Goal: Information Seeking & Learning: Learn about a topic

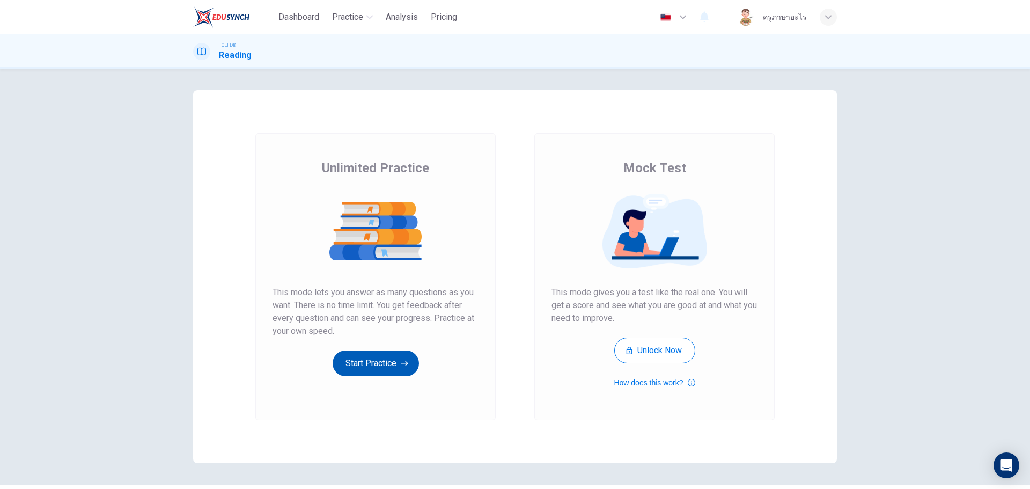
click at [358, 364] on button "Start Practice" at bounding box center [376, 363] width 86 height 26
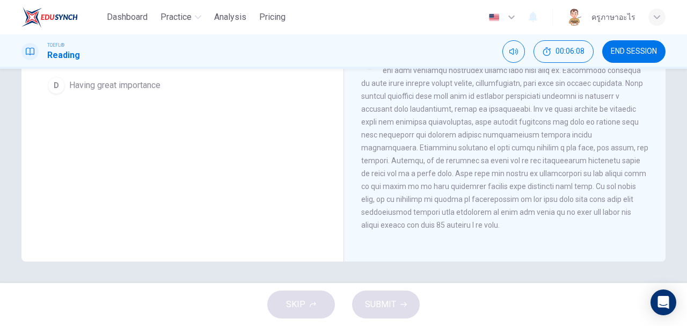
scroll to position [94, 0]
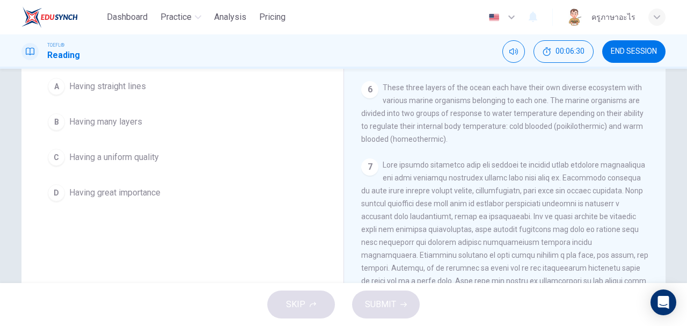
drag, startPoint x: 393, startPoint y: 189, endPoint x: 449, endPoint y: 187, distance: 55.8
click at [449, 187] on span at bounding box center [504, 248] width 287 height 176
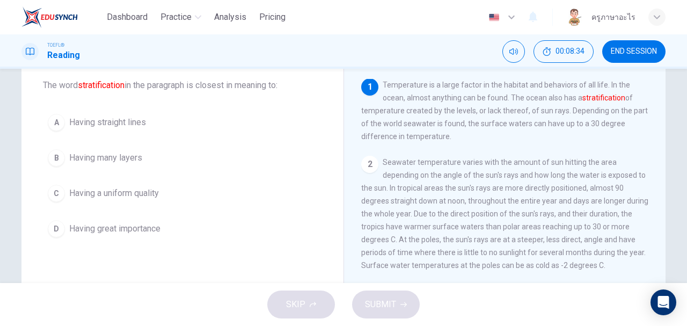
scroll to position [0, 0]
click at [57, 123] on div "A" at bounding box center [56, 122] width 17 height 17
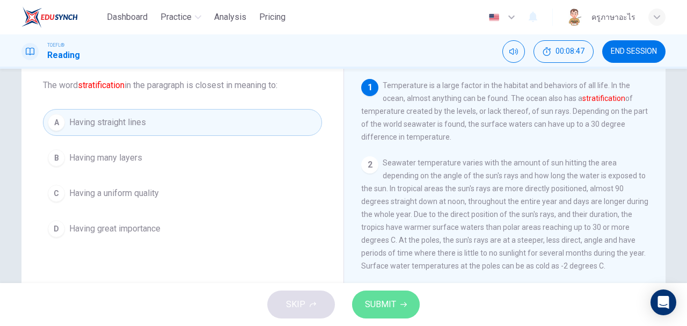
click at [393, 307] on span "SUBMIT" at bounding box center [380, 304] width 31 height 15
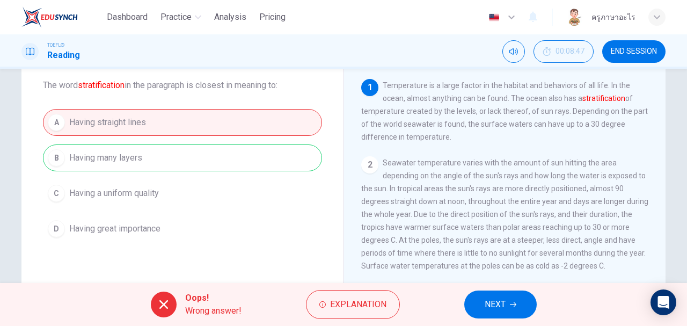
click at [522, 308] on button "NEXT" at bounding box center [500, 304] width 72 height 28
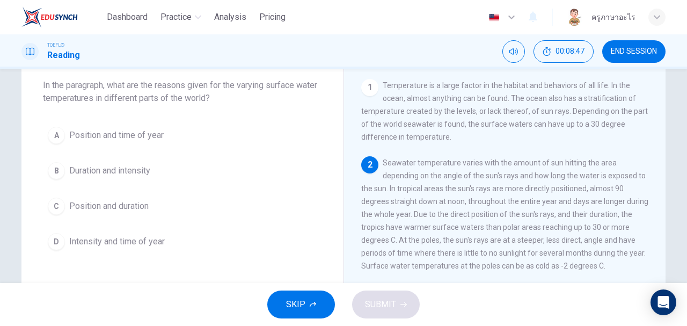
scroll to position [79, 0]
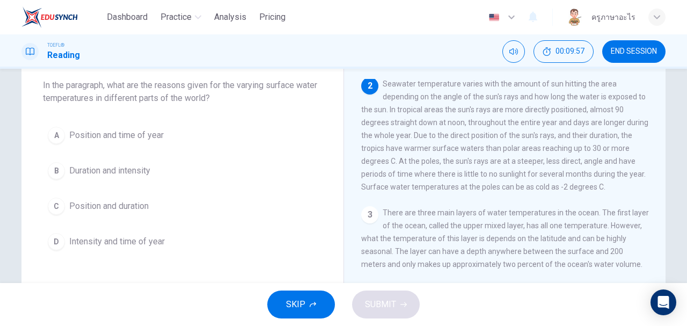
click at [59, 203] on div "C" at bounding box center [56, 205] width 17 height 17
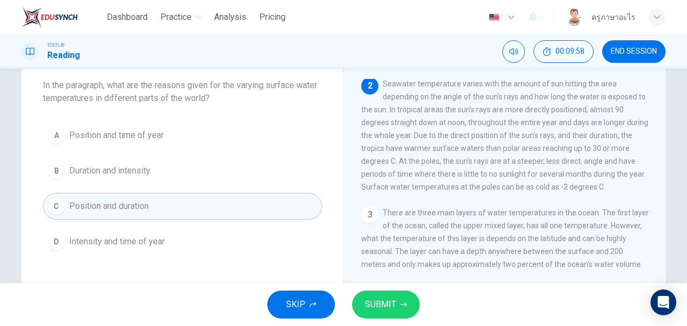
click at [377, 299] on span "SUBMIT" at bounding box center [380, 304] width 31 height 15
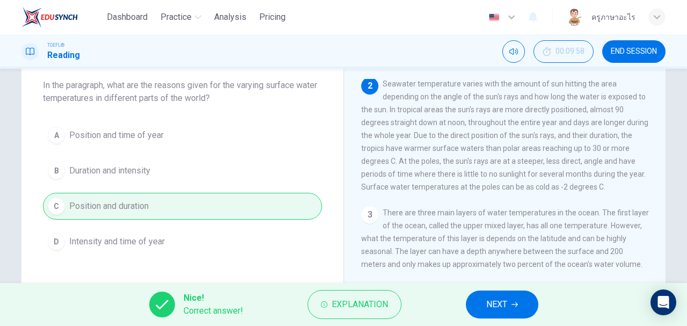
click at [525, 308] on button "NEXT" at bounding box center [502, 304] width 72 height 28
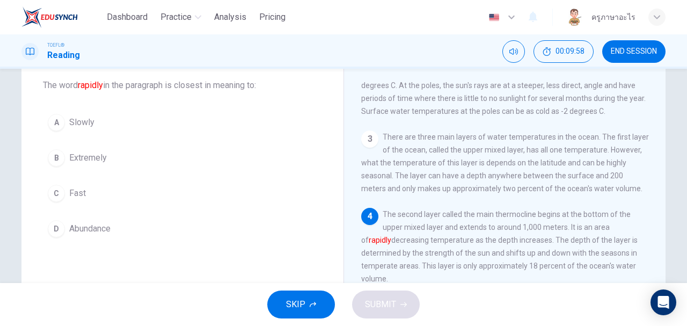
scroll to position [155, 0]
drag, startPoint x: 59, startPoint y: 190, endPoint x: 67, endPoint y: 193, distance: 7.8
click at [59, 191] on div "C" at bounding box center [56, 193] width 17 height 17
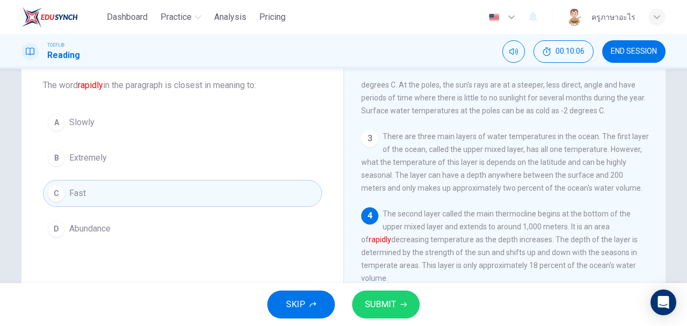
click at [385, 303] on span "SUBMIT" at bounding box center [380, 304] width 31 height 15
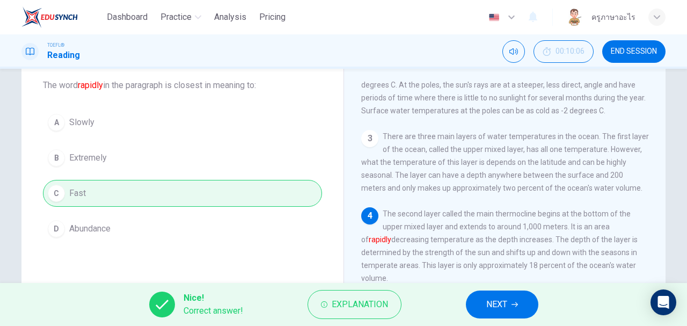
click at [500, 309] on span "NEXT" at bounding box center [496, 304] width 21 height 15
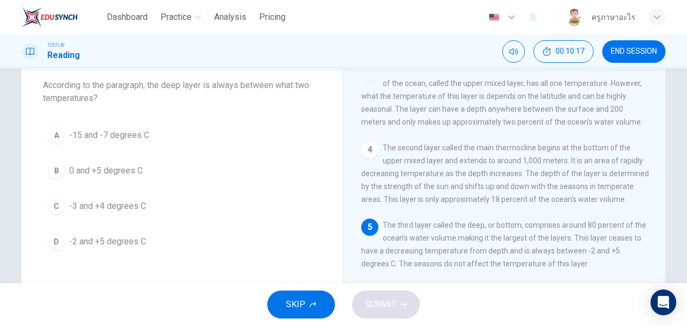
scroll to position [256, 0]
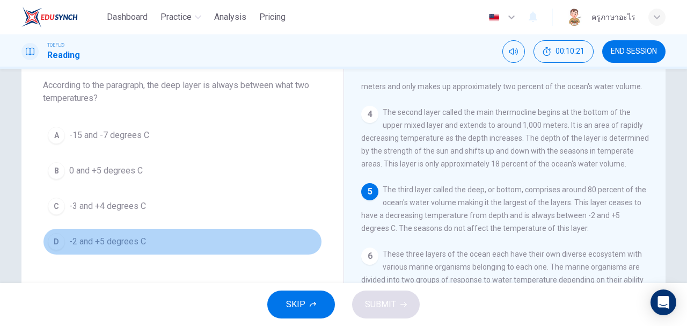
click at [55, 238] on div "D" at bounding box center [56, 241] width 17 height 17
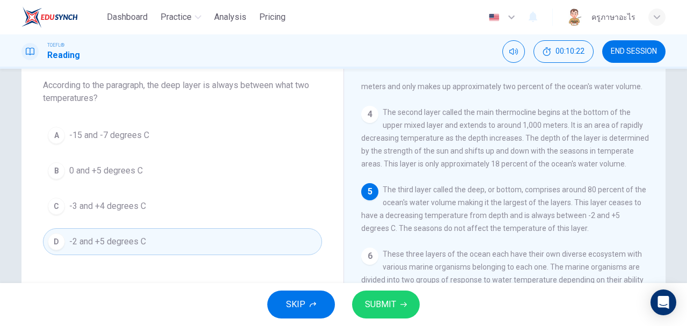
click at [383, 301] on span "SUBMIT" at bounding box center [380, 304] width 31 height 15
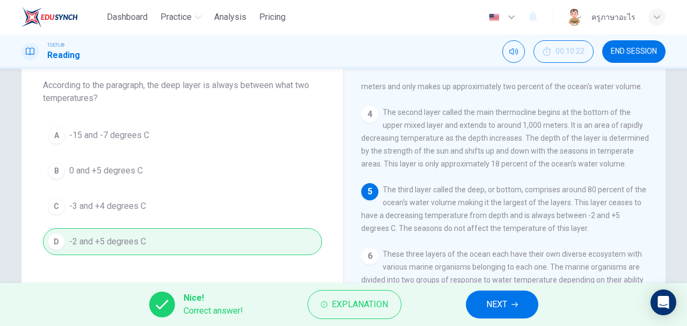
click at [496, 307] on span "NEXT" at bounding box center [496, 304] width 21 height 15
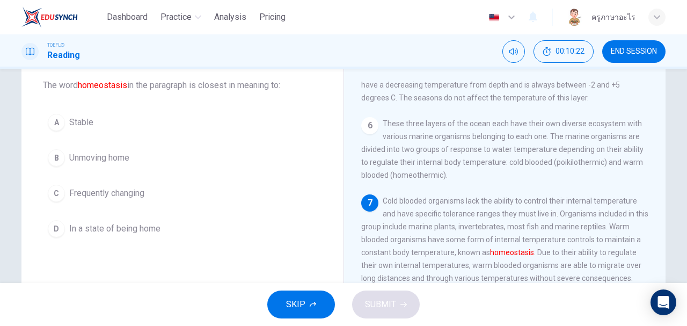
scroll to position [403, 0]
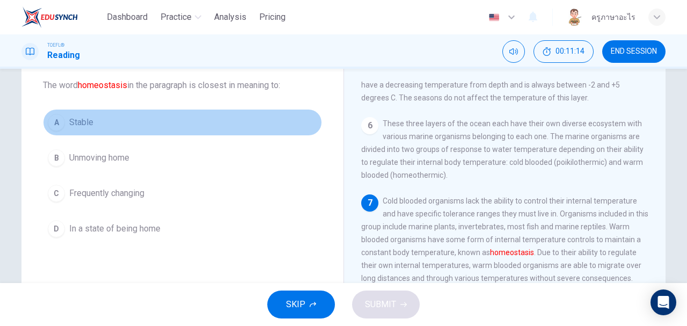
click at [58, 122] on div "A" at bounding box center [56, 122] width 17 height 17
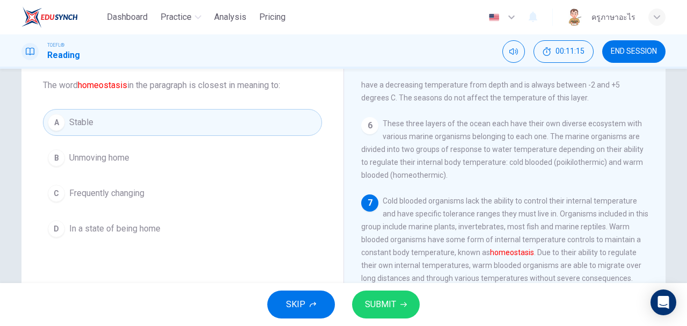
click at [378, 308] on span "SUBMIT" at bounding box center [380, 304] width 31 height 15
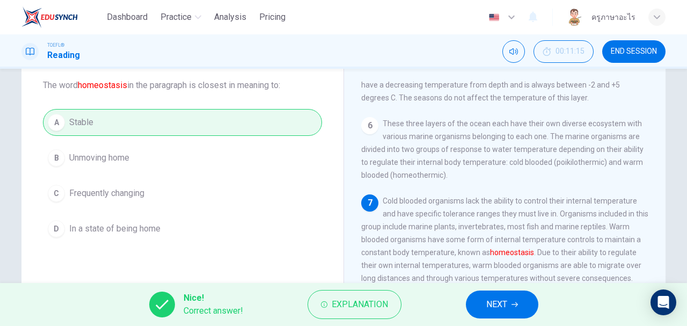
click at [506, 303] on span "NEXT" at bounding box center [496, 304] width 21 height 15
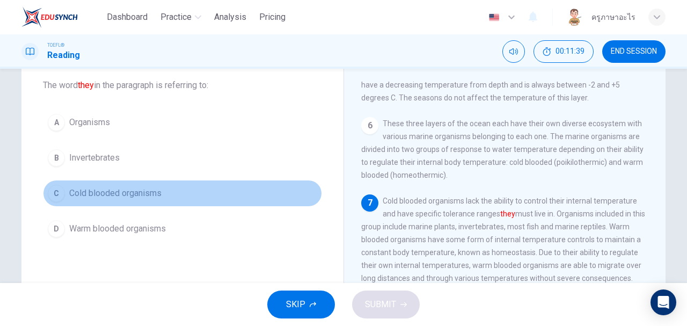
click at [59, 188] on div "C" at bounding box center [56, 193] width 17 height 17
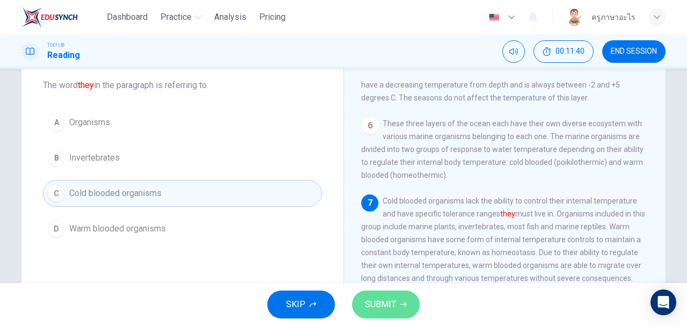
click at [394, 300] on span "SUBMIT" at bounding box center [380, 304] width 31 height 15
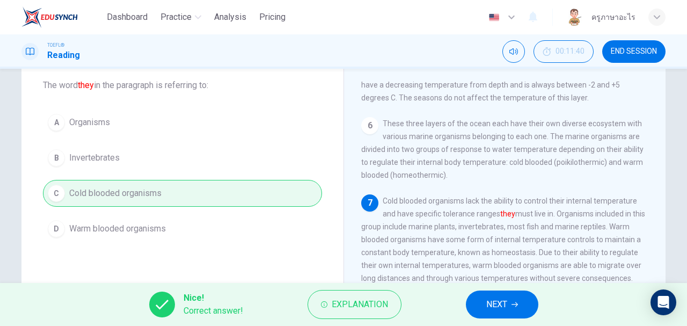
click at [510, 298] on button "NEXT" at bounding box center [502, 304] width 72 height 28
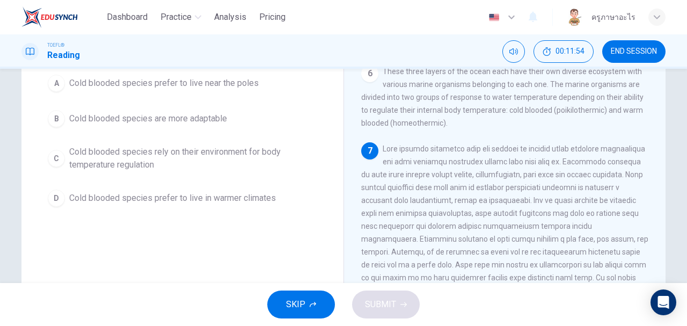
scroll to position [94, 0]
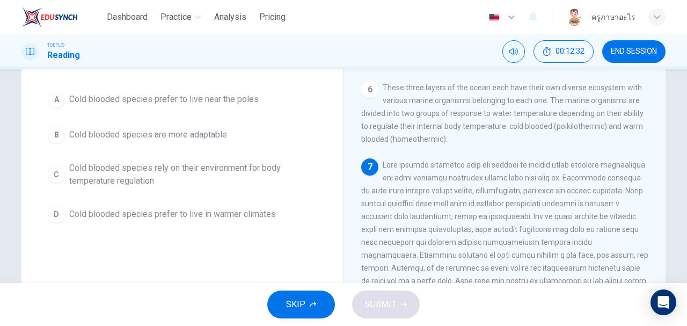
drag, startPoint x: 458, startPoint y: 201, endPoint x: 484, endPoint y: 201, distance: 25.8
click at [484, 201] on span at bounding box center [504, 248] width 287 height 176
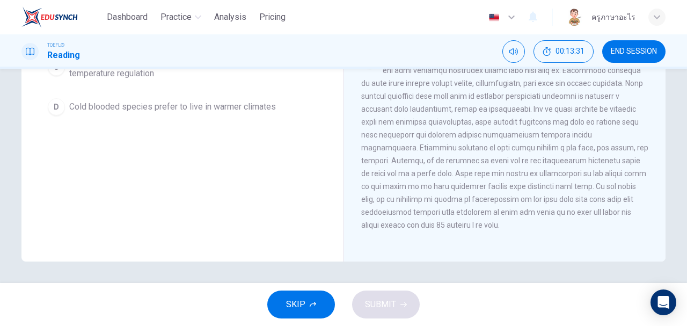
scroll to position [58, 0]
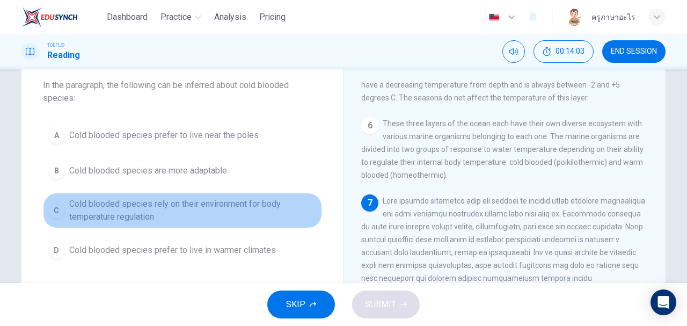
click at [59, 210] on div "C" at bounding box center [56, 210] width 17 height 17
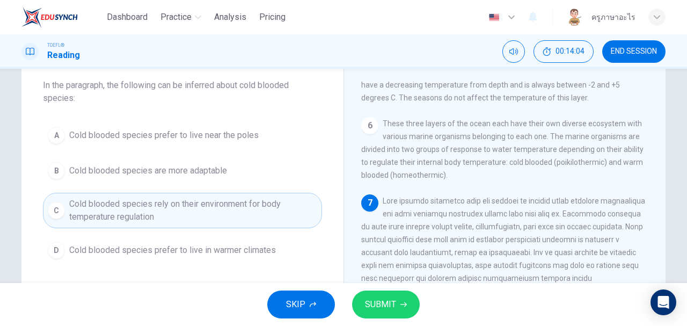
click at [379, 301] on span "SUBMIT" at bounding box center [380, 304] width 31 height 15
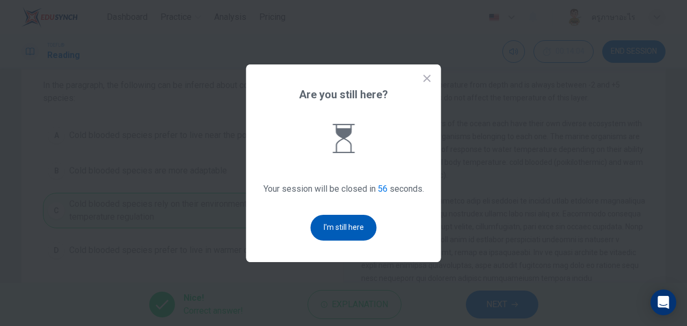
click at [324, 222] on button "I'm still here" at bounding box center [344, 228] width 66 height 26
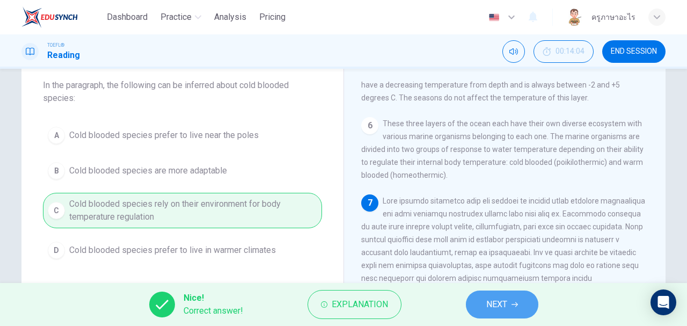
click at [502, 294] on button "NEXT" at bounding box center [502, 304] width 72 height 28
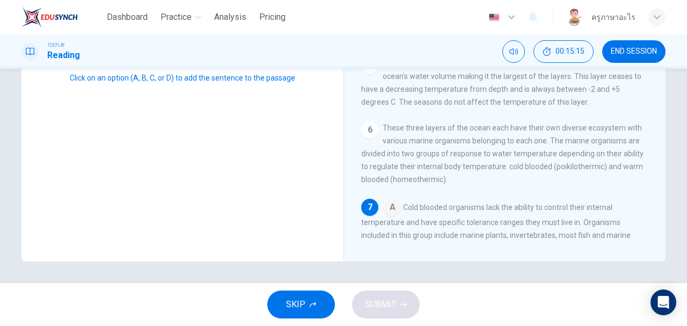
scroll to position [237, 0]
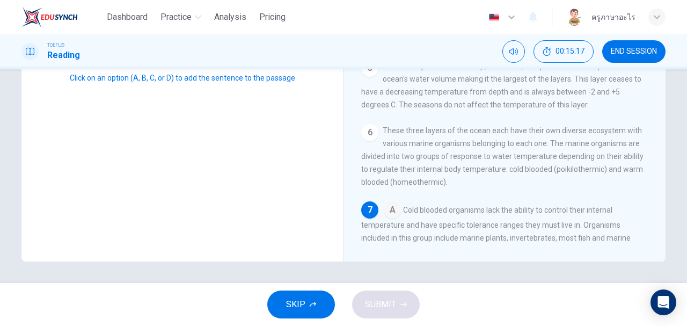
click at [393, 218] on input at bounding box center [392, 210] width 17 height 17
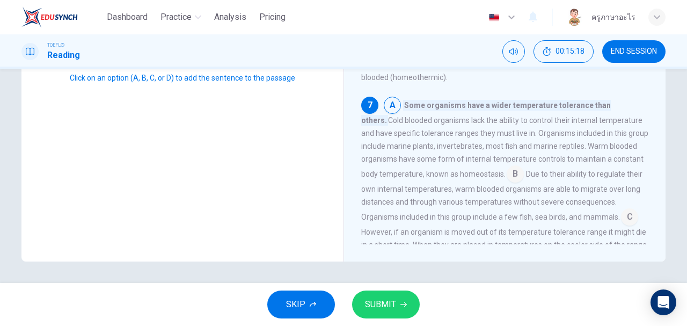
scroll to position [344, 0]
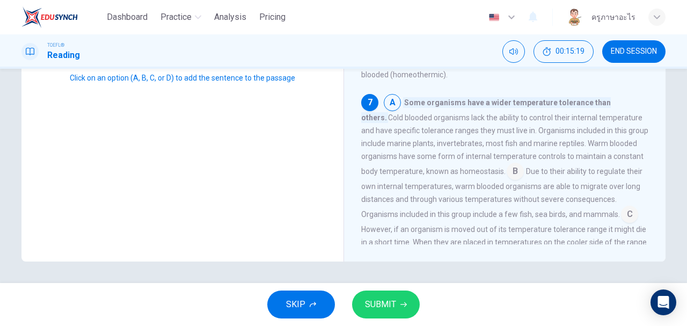
click at [379, 297] on span "SUBMIT" at bounding box center [380, 304] width 31 height 15
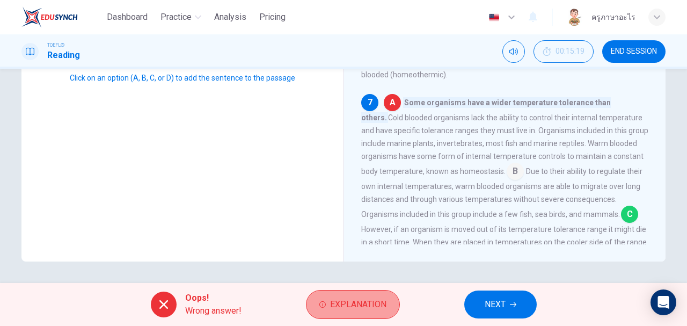
click at [344, 303] on span "Explanation" at bounding box center [358, 304] width 56 height 15
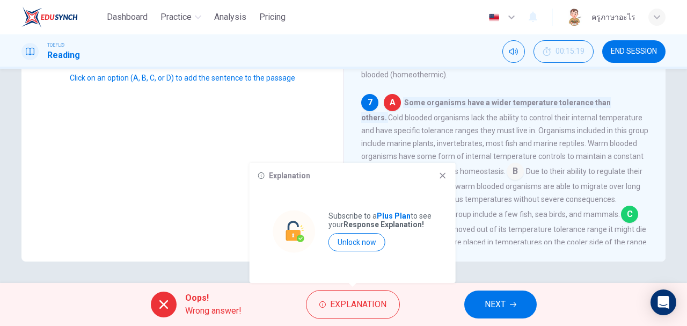
click at [441, 173] on icon at bounding box center [442, 175] width 9 height 9
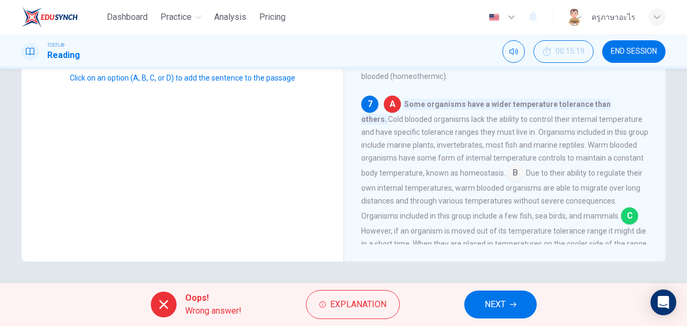
scroll to position [428, 0]
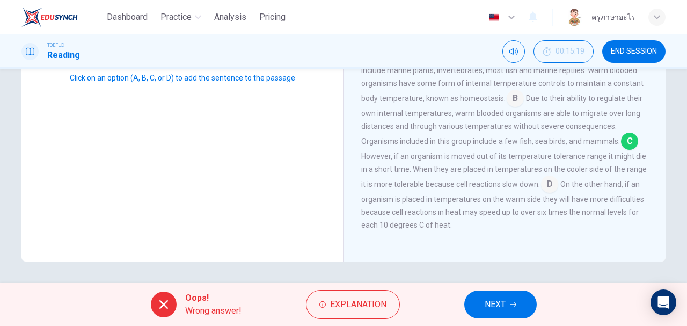
click at [491, 303] on span "NEXT" at bounding box center [494, 304] width 21 height 15
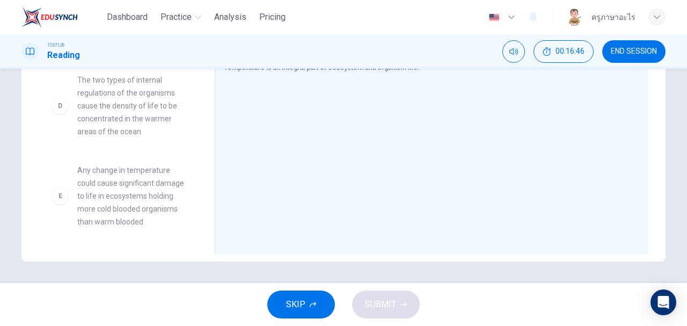
scroll to position [250, 0]
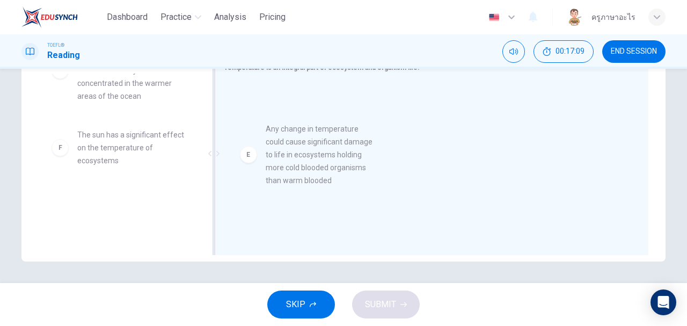
drag, startPoint x: 61, startPoint y: 165, endPoint x: 254, endPoint y: 159, distance: 193.2
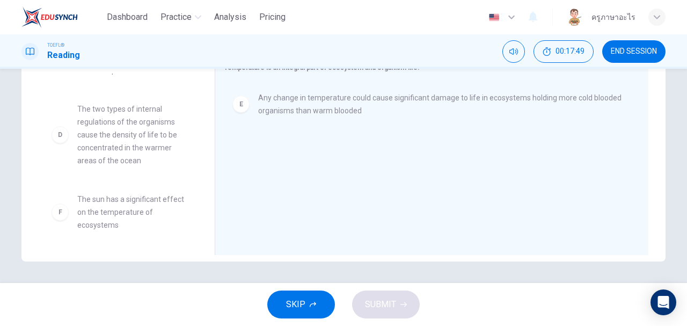
scroll to position [187, 0]
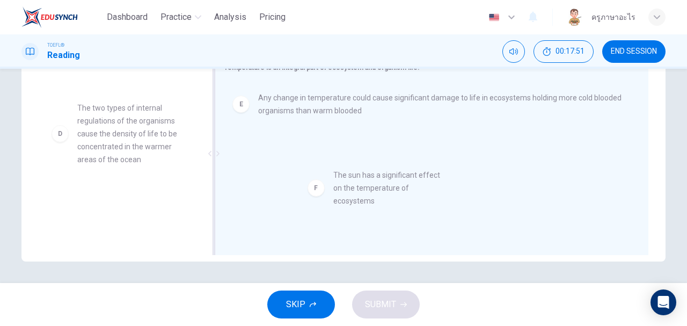
drag, startPoint x: 120, startPoint y: 210, endPoint x: 321, endPoint y: 188, distance: 201.8
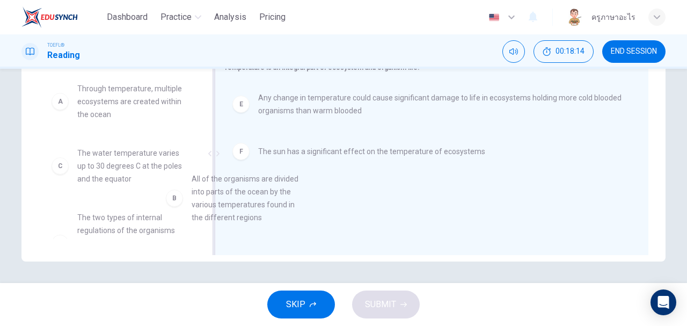
scroll to position [12, 0]
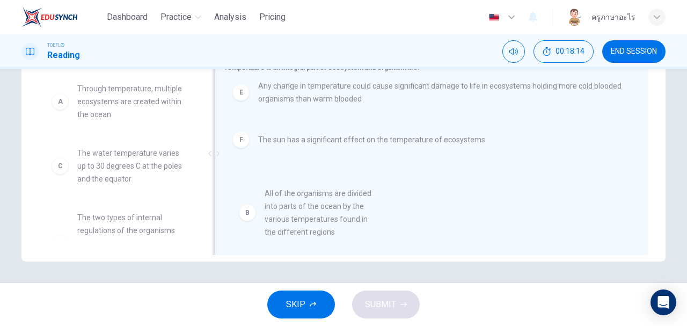
drag, startPoint x: 138, startPoint y: 178, endPoint x: 334, endPoint y: 219, distance: 200.2
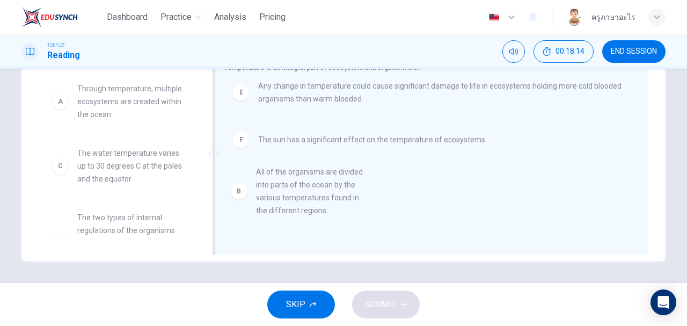
scroll to position [0, 0]
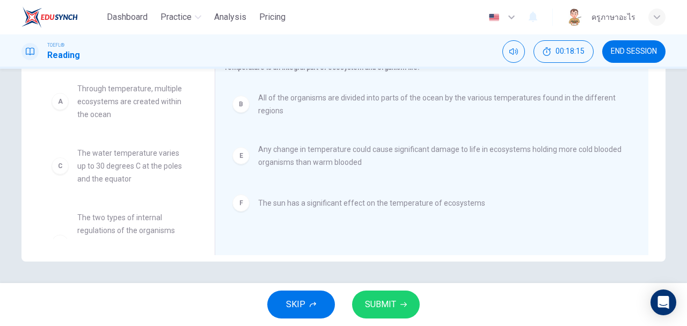
click at [393, 301] on span "SUBMIT" at bounding box center [380, 304] width 31 height 15
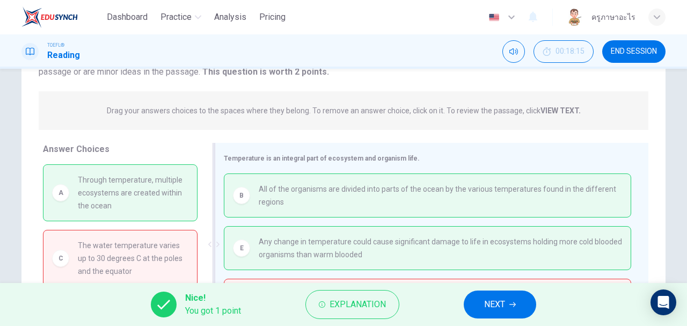
scroll to position [166, 0]
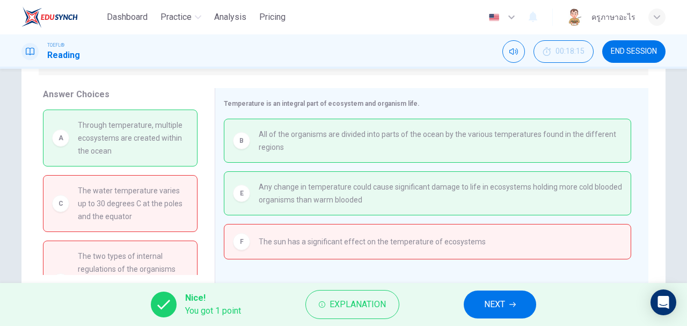
click at [504, 305] on span "NEXT" at bounding box center [494, 304] width 21 height 15
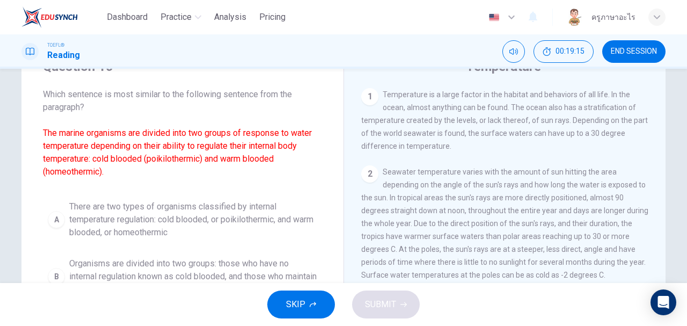
scroll to position [62, 0]
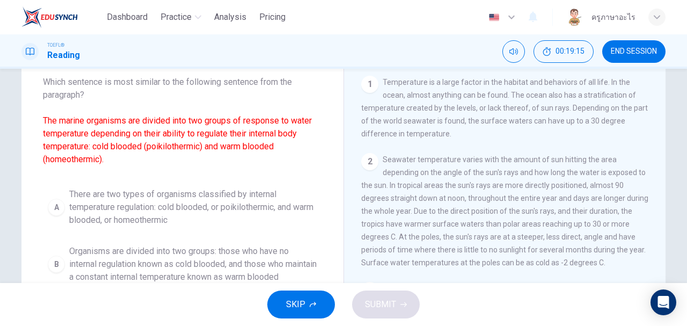
click at [63, 208] on button "A There are two types of organisms classified by internal temperature regulatio…" at bounding box center [182, 207] width 279 height 48
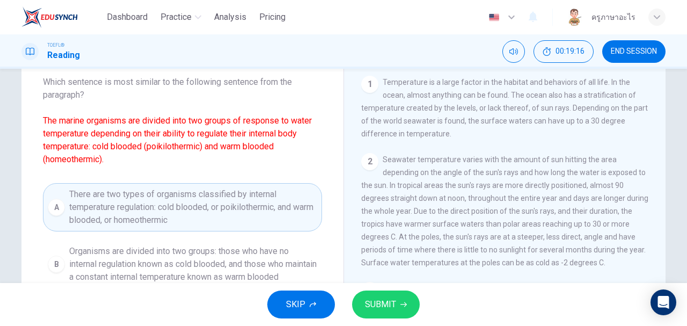
click at [365, 299] on span "SUBMIT" at bounding box center [380, 304] width 31 height 15
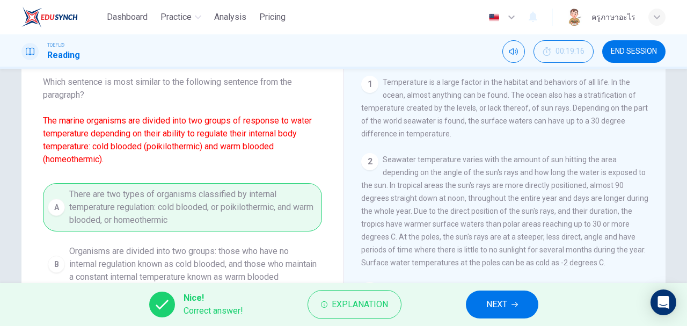
click at [521, 303] on button "NEXT" at bounding box center [502, 304] width 72 height 28
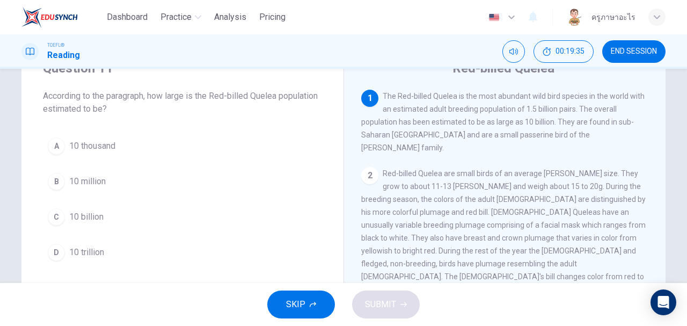
scroll to position [35, 0]
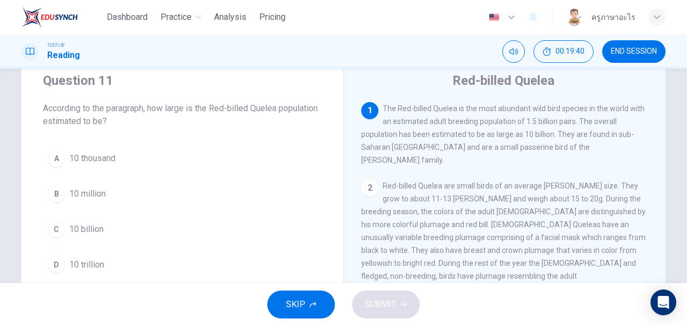
click at [56, 229] on div "C" at bounding box center [56, 228] width 17 height 17
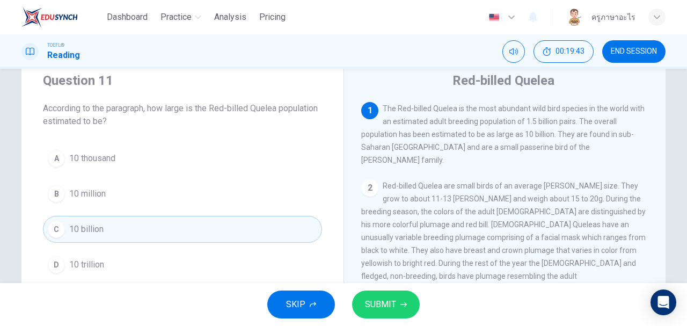
click at [396, 304] on button "SUBMIT" at bounding box center [386, 304] width 68 height 28
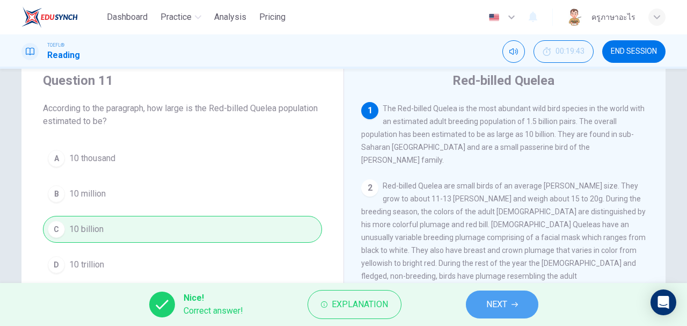
click at [493, 303] on span "NEXT" at bounding box center [496, 304] width 21 height 15
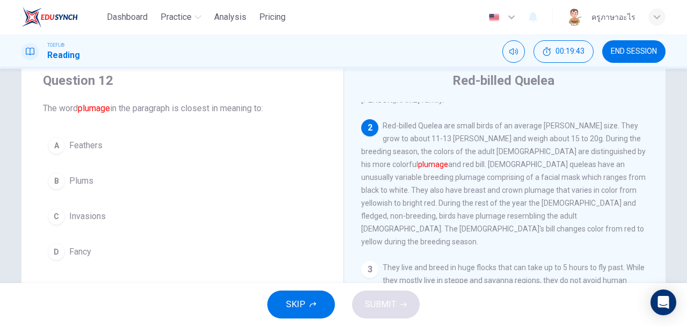
scroll to position [65, 0]
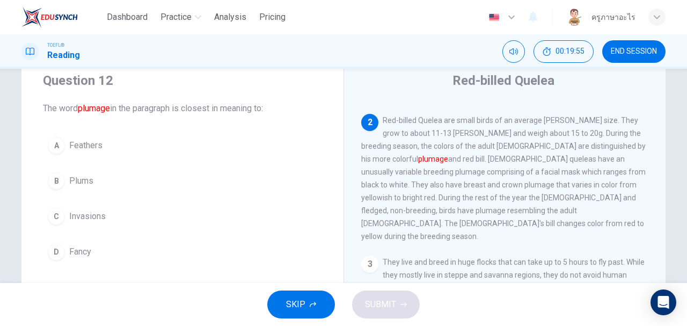
click at [57, 213] on div "C" at bounding box center [56, 216] width 17 height 17
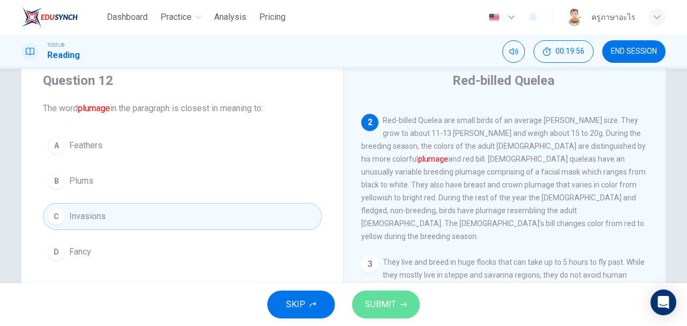
click at [384, 305] on span "SUBMIT" at bounding box center [380, 304] width 31 height 15
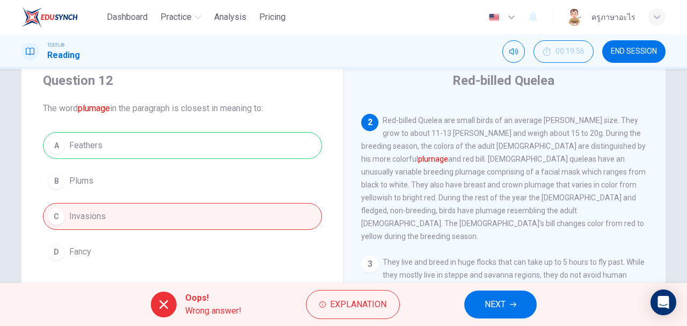
click at [507, 300] on button "NEXT" at bounding box center [500, 304] width 72 height 28
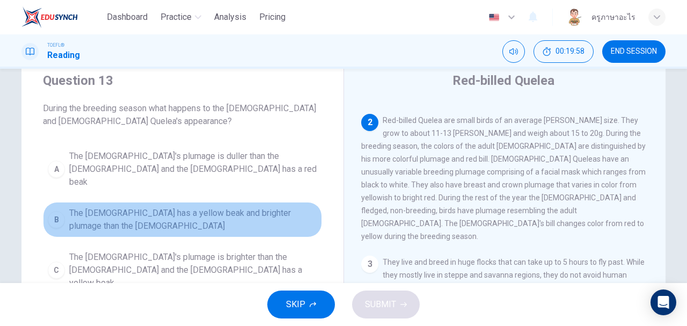
click at [56, 211] on div "B" at bounding box center [56, 219] width 17 height 17
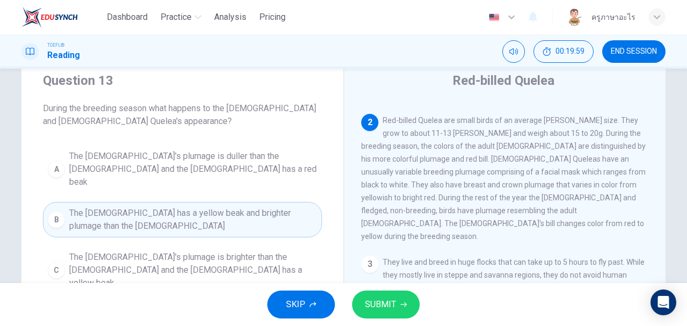
click at [392, 310] on span "SUBMIT" at bounding box center [380, 304] width 31 height 15
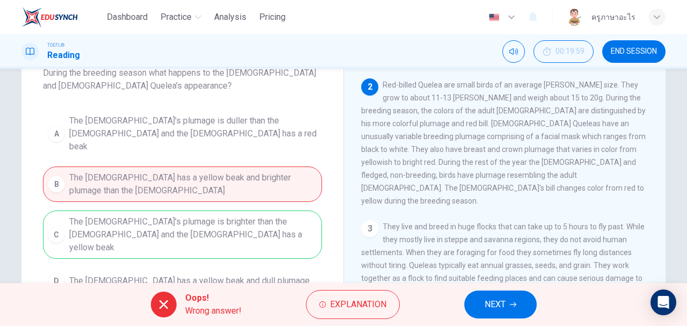
scroll to position [71, 0]
click at [490, 310] on span "NEXT" at bounding box center [494, 304] width 21 height 15
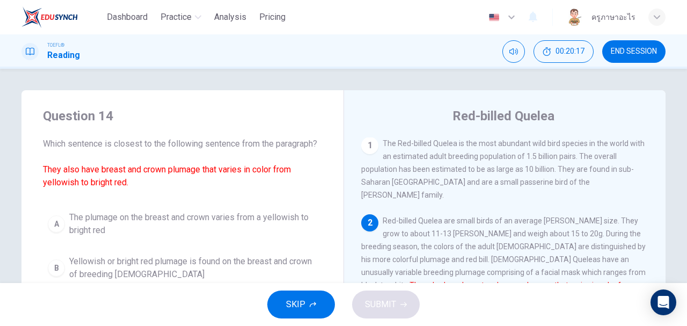
scroll to position [0, 0]
click at [616, 53] on span "END SESSION" at bounding box center [633, 51] width 46 height 9
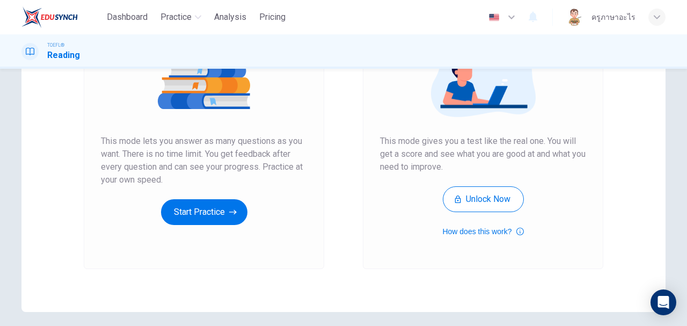
scroll to position [179, 0]
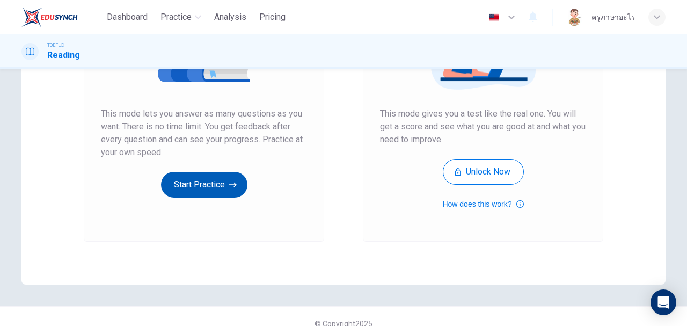
click at [220, 193] on button "Start Practice" at bounding box center [204, 185] width 86 height 26
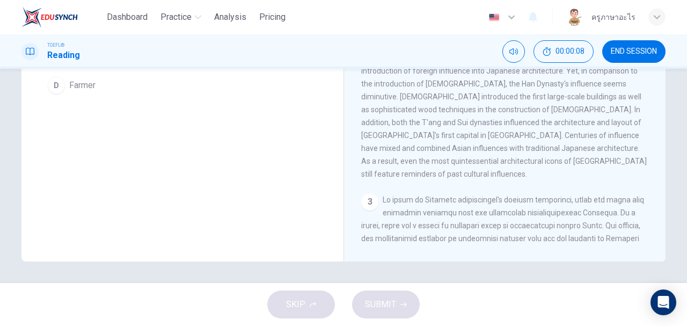
scroll to position [0, 0]
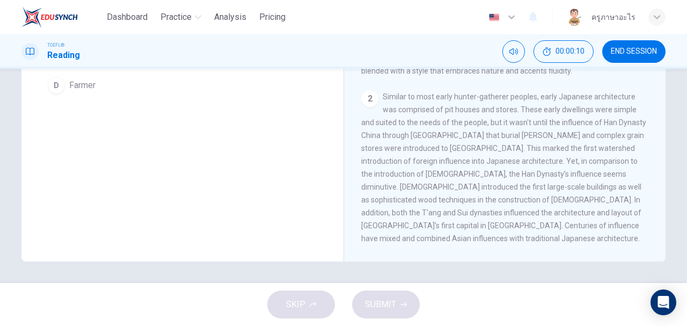
click at [621, 53] on span "END SESSION" at bounding box center [633, 51] width 46 height 9
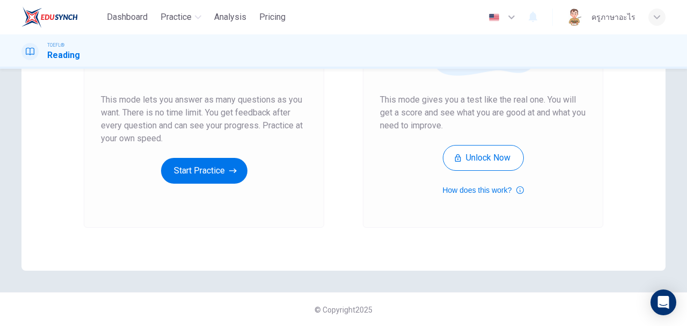
scroll to position [193, 0]
click at [199, 172] on button "Start Practice" at bounding box center [204, 170] width 86 height 26
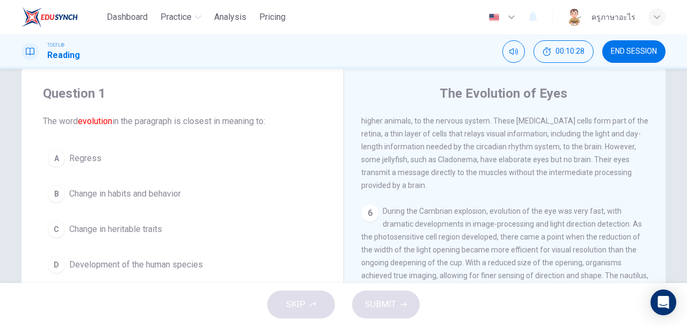
scroll to position [58, 0]
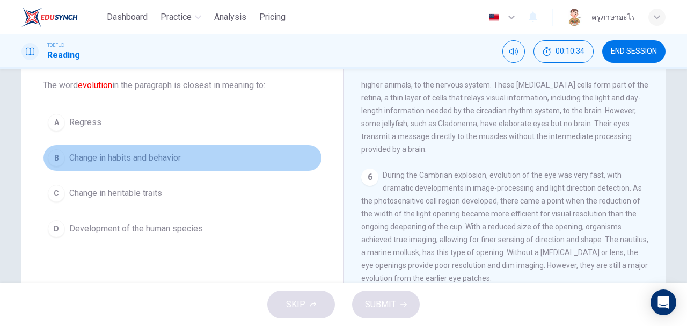
click at [53, 159] on div "B" at bounding box center [56, 157] width 17 height 17
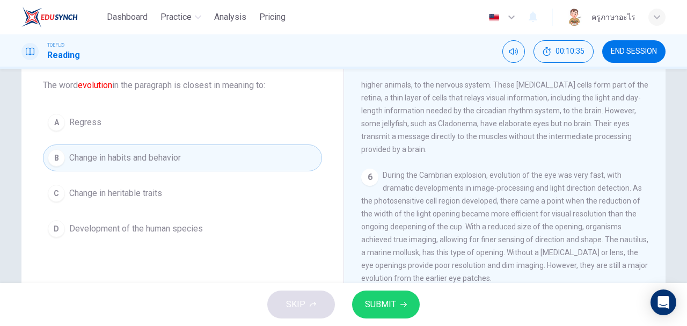
click at [384, 303] on span "SUBMIT" at bounding box center [380, 304] width 31 height 15
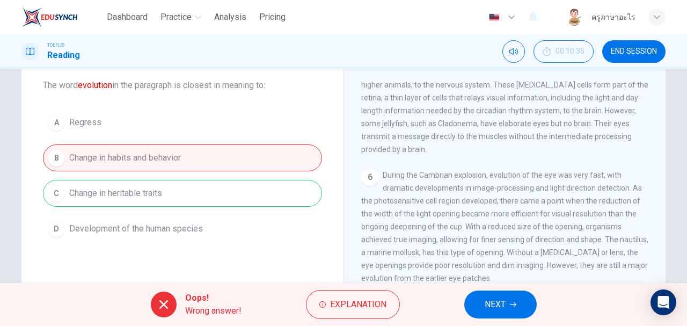
click at [517, 304] on button "NEXT" at bounding box center [500, 304] width 72 height 28
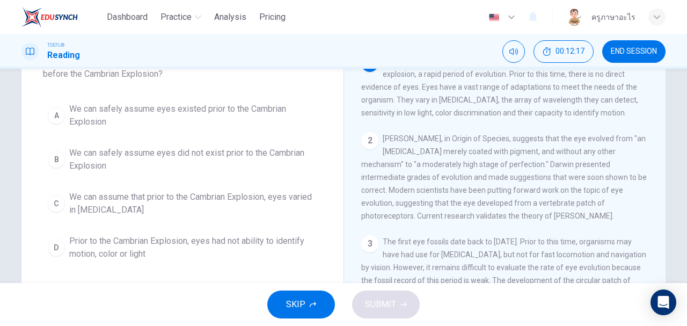
scroll to position [94, 0]
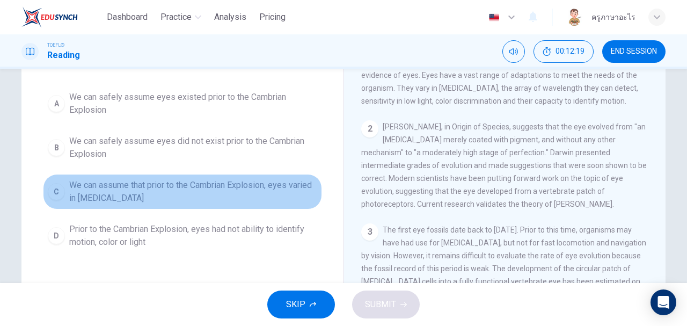
drag, startPoint x: 62, startPoint y: 191, endPoint x: 70, endPoint y: 191, distance: 7.5
click at [62, 191] on div "C" at bounding box center [56, 191] width 17 height 17
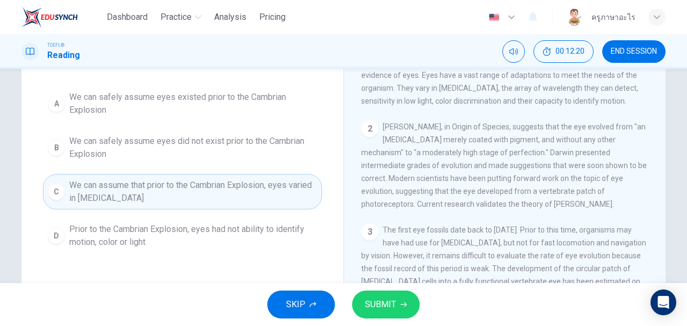
click at [386, 296] on button "SUBMIT" at bounding box center [386, 304] width 68 height 28
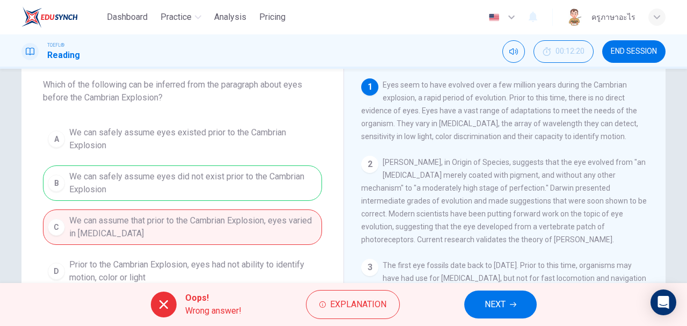
scroll to position [58, 0]
click at [507, 305] on button "NEXT" at bounding box center [500, 304] width 72 height 28
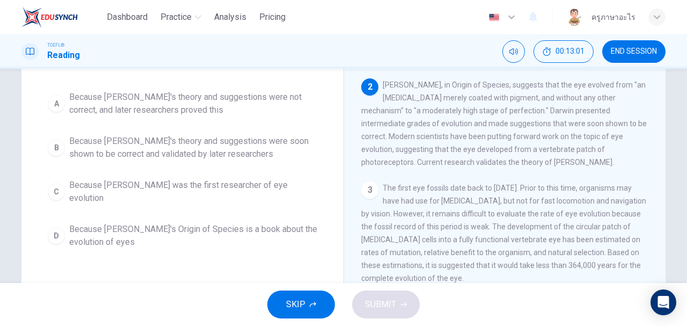
scroll to position [0, 0]
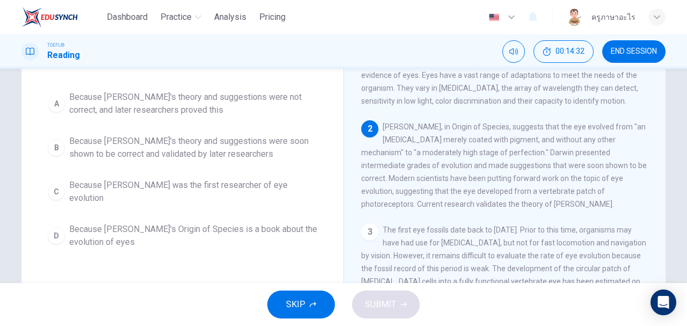
drag, startPoint x: 54, startPoint y: 148, endPoint x: 59, endPoint y: 152, distance: 6.1
click at [54, 148] on div "B" at bounding box center [56, 147] width 17 height 17
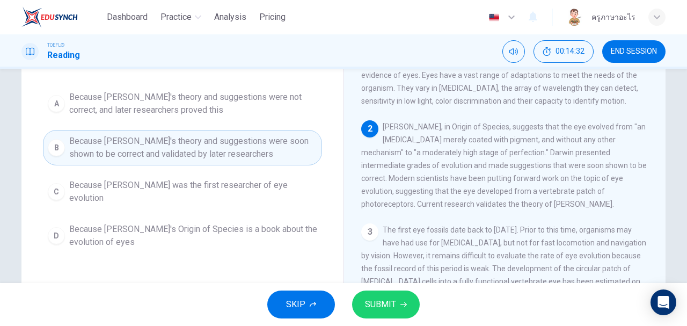
click at [406, 303] on icon "button" at bounding box center [403, 304] width 6 height 6
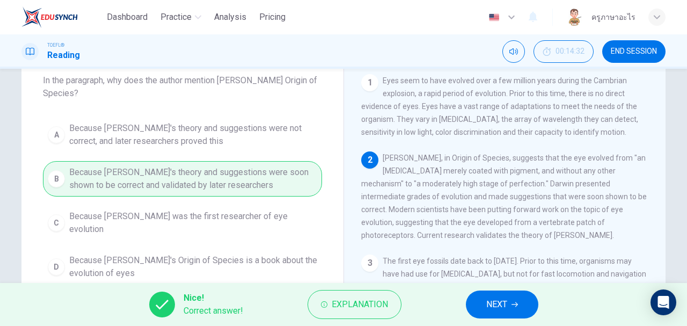
scroll to position [23, 0]
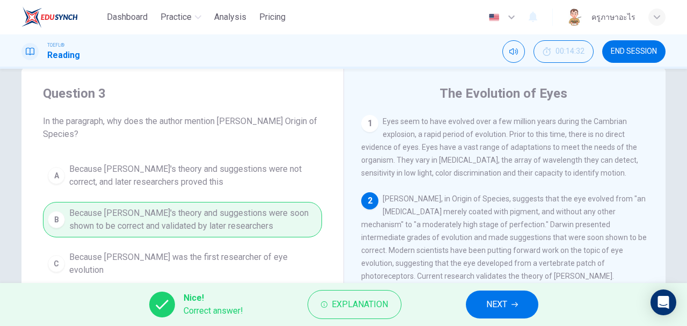
click at [488, 299] on span "NEXT" at bounding box center [496, 304] width 21 height 15
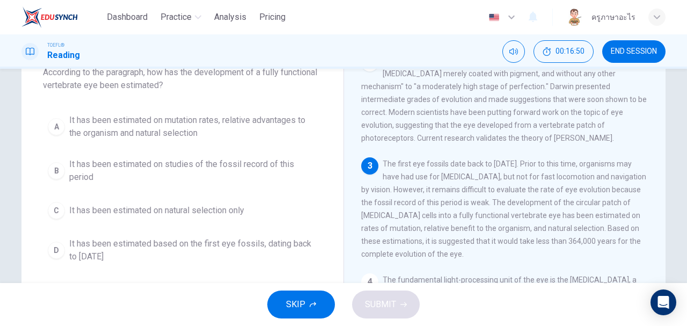
scroll to position [58, 0]
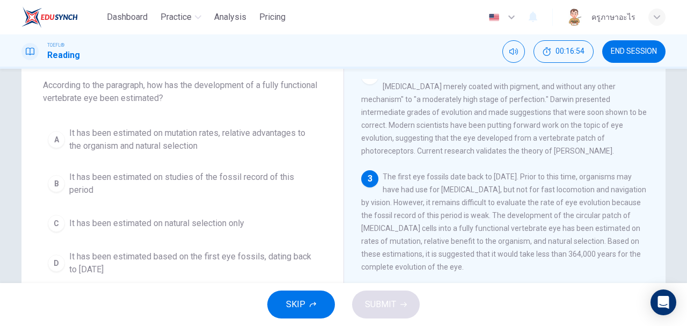
click at [54, 144] on div "A" at bounding box center [56, 139] width 17 height 17
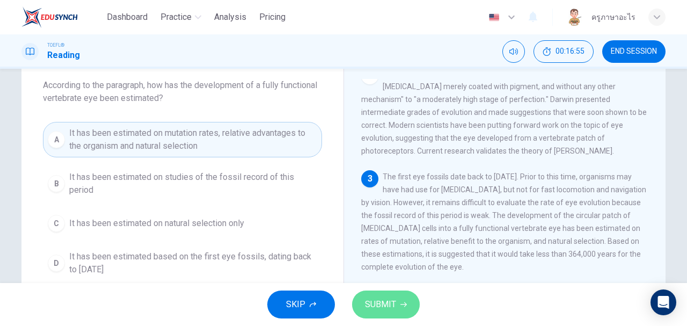
click at [378, 304] on span "SUBMIT" at bounding box center [380, 304] width 31 height 15
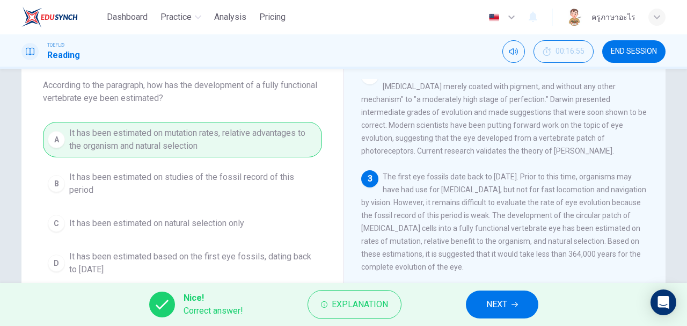
click at [487, 300] on span "NEXT" at bounding box center [496, 304] width 21 height 15
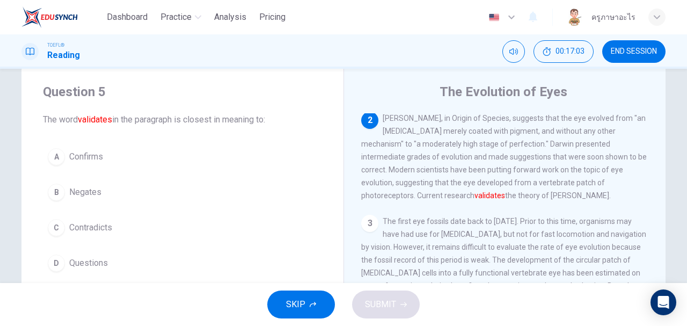
scroll to position [23, 0]
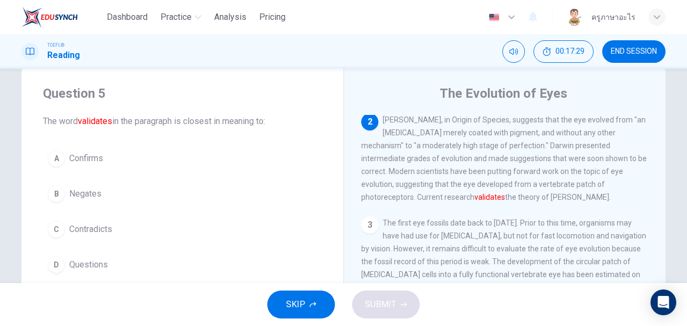
click at [50, 155] on div "A" at bounding box center [56, 158] width 17 height 17
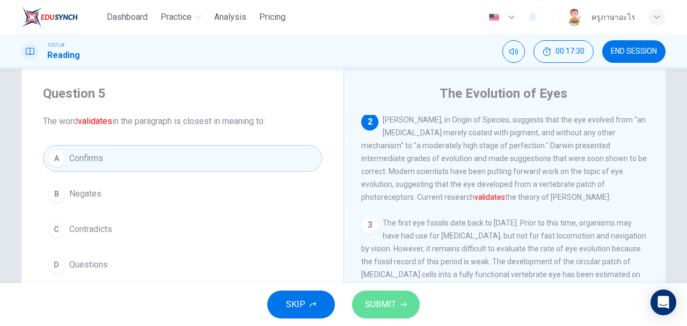
click at [385, 302] on span "SUBMIT" at bounding box center [380, 304] width 31 height 15
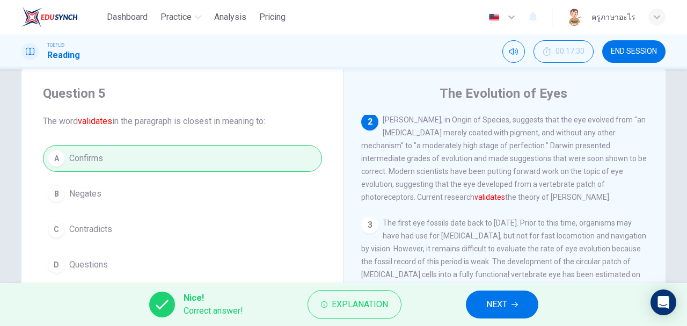
click at [513, 300] on button "NEXT" at bounding box center [502, 304] width 72 height 28
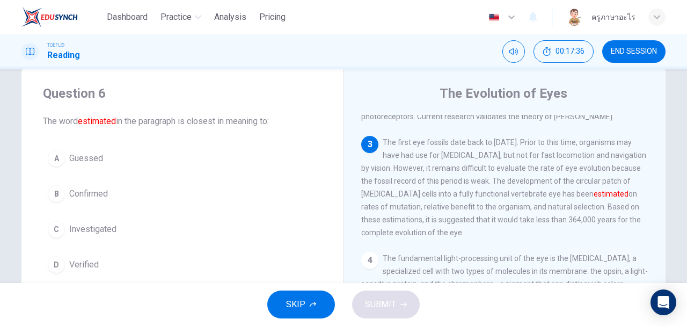
scroll to position [161, 0]
click at [66, 157] on button "A Guessed" at bounding box center [182, 158] width 279 height 27
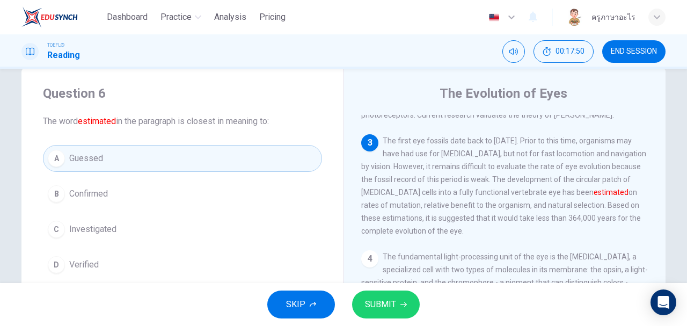
click at [386, 305] on span "SUBMIT" at bounding box center [380, 304] width 31 height 15
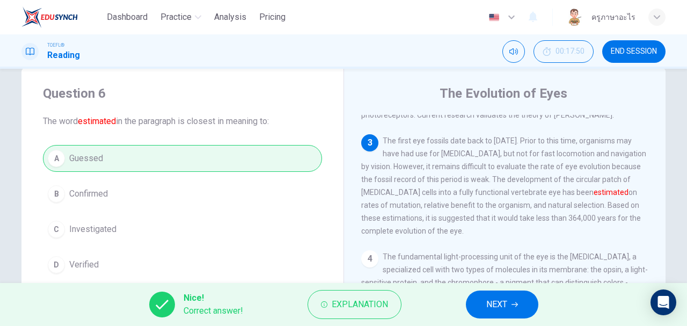
click at [507, 309] on button "NEXT" at bounding box center [502, 304] width 72 height 28
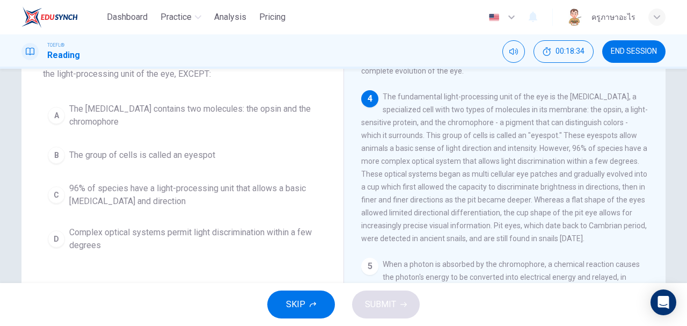
scroll to position [94, 0]
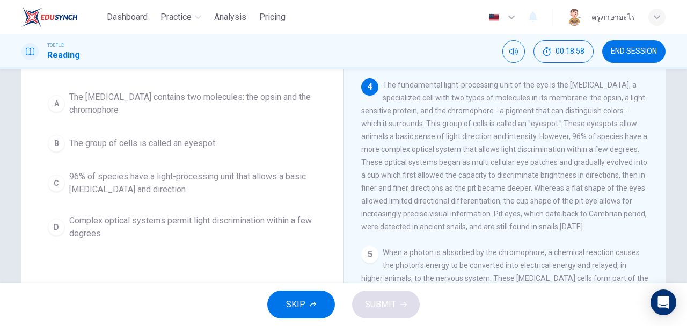
click at [50, 181] on div "C" at bounding box center [56, 182] width 17 height 17
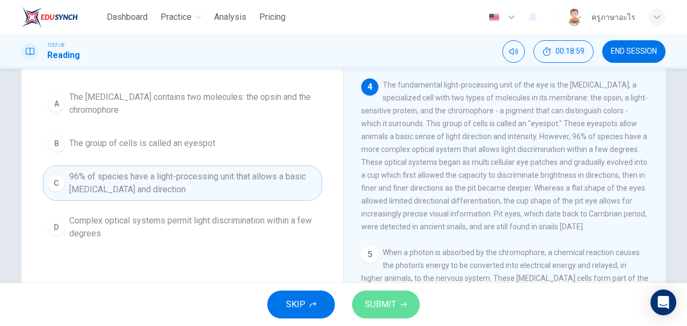
click at [373, 306] on span "SUBMIT" at bounding box center [380, 304] width 31 height 15
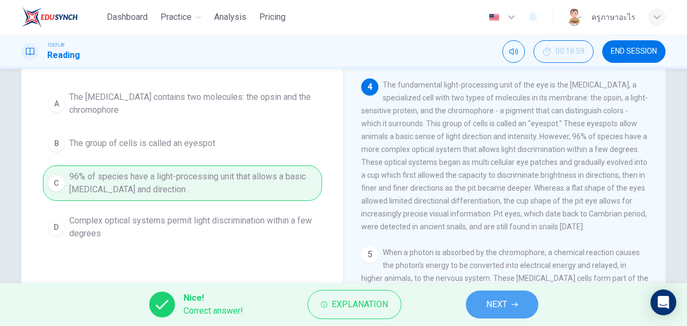
click at [516, 302] on icon "button" at bounding box center [514, 304] width 6 height 6
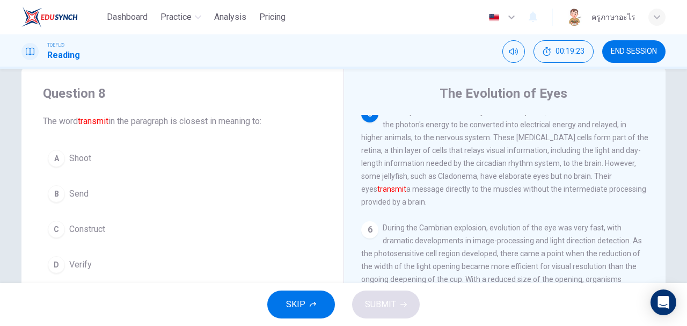
scroll to position [35, 0]
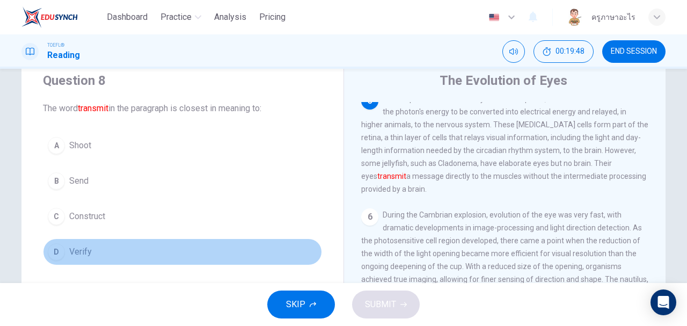
click at [60, 248] on div "D" at bounding box center [56, 251] width 17 height 17
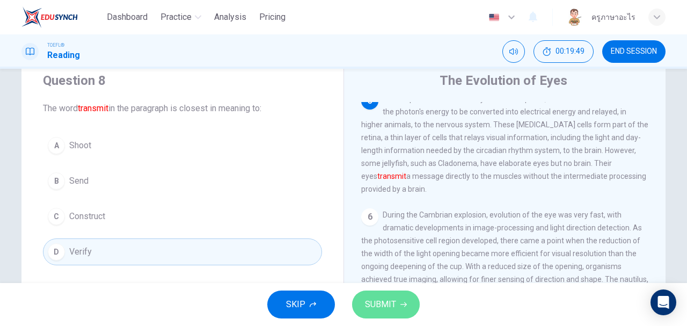
click at [373, 295] on button "SUBMIT" at bounding box center [386, 304] width 68 height 28
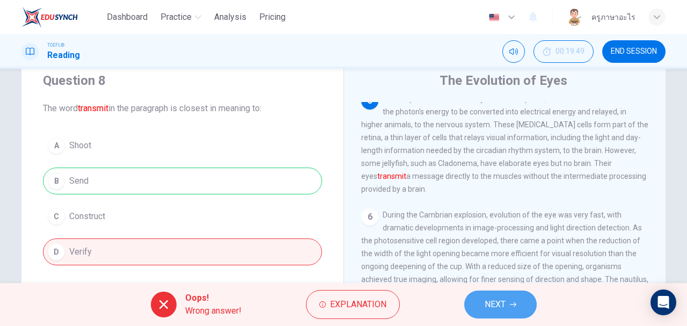
click at [513, 303] on icon "button" at bounding box center [513, 304] width 6 height 6
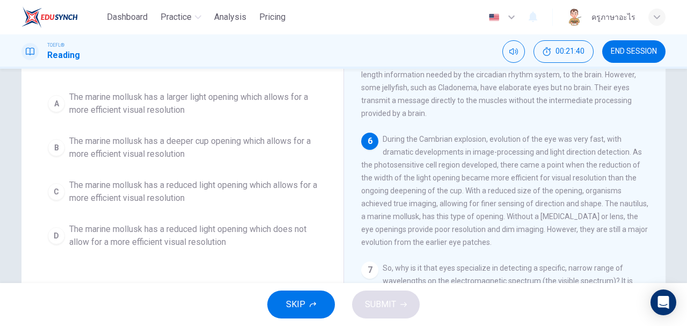
scroll to position [107, 0]
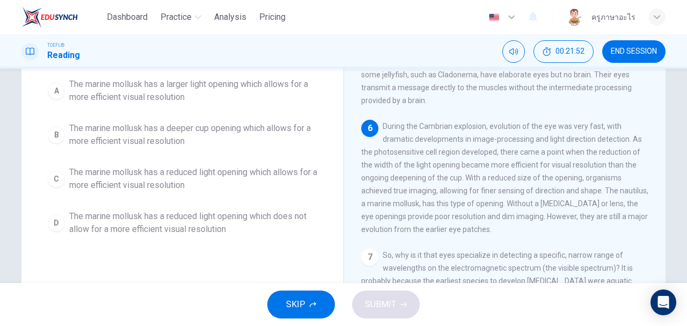
click at [54, 221] on div "D" at bounding box center [56, 222] width 17 height 17
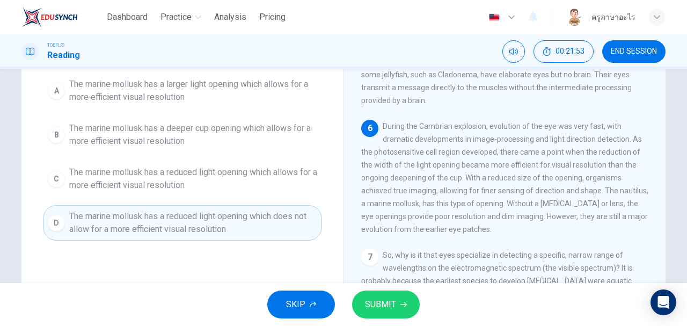
click at [379, 303] on span "SUBMIT" at bounding box center [380, 304] width 31 height 15
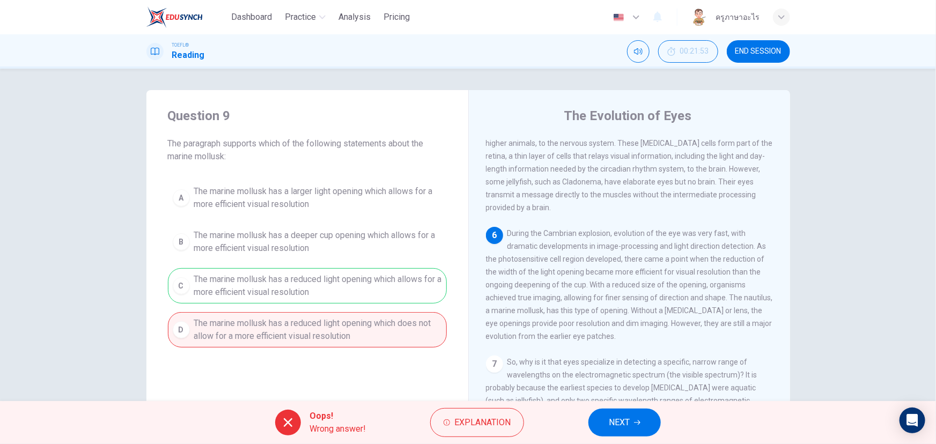
scroll to position [48, 0]
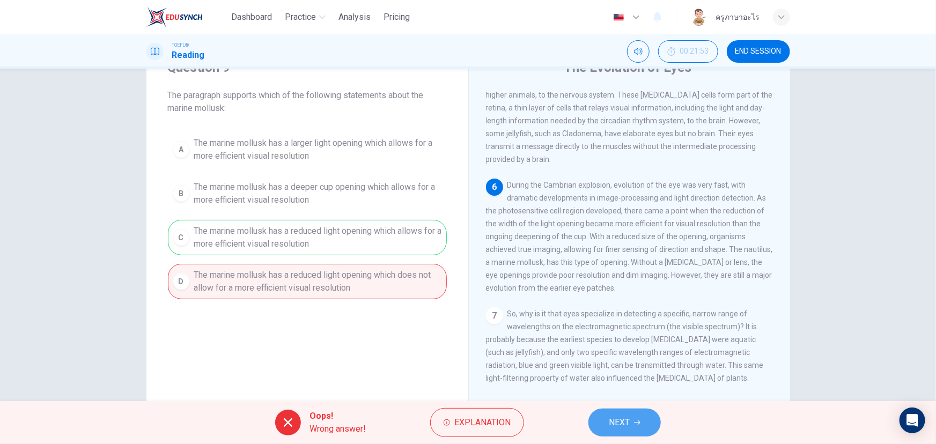
click at [648, 325] on button "NEXT" at bounding box center [624, 423] width 72 height 28
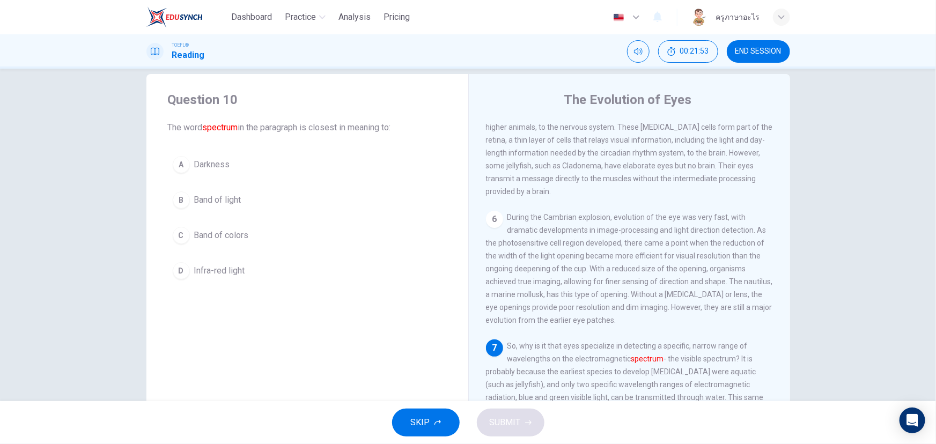
scroll to position [0, 0]
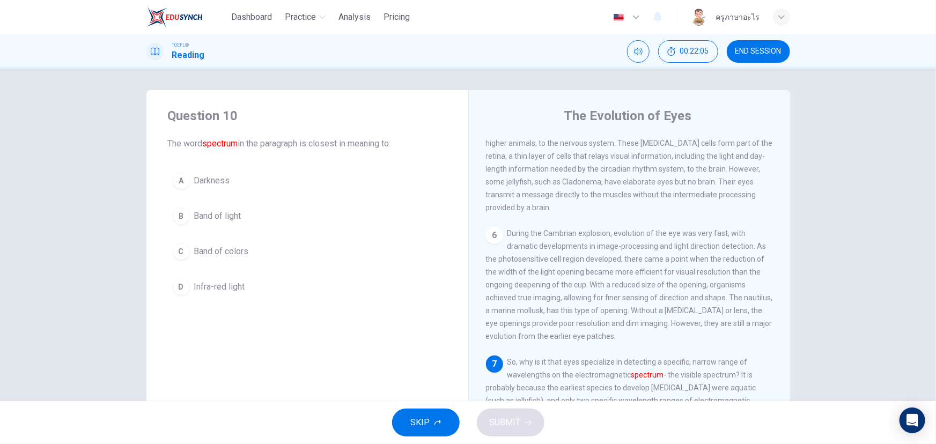
click at [183, 217] on div "B" at bounding box center [181, 216] width 17 height 17
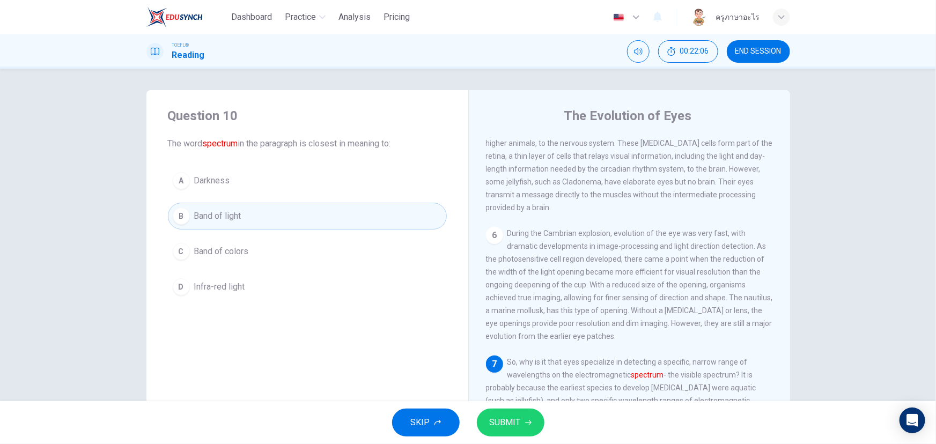
click at [522, 325] on button "SUBMIT" at bounding box center [511, 423] width 68 height 28
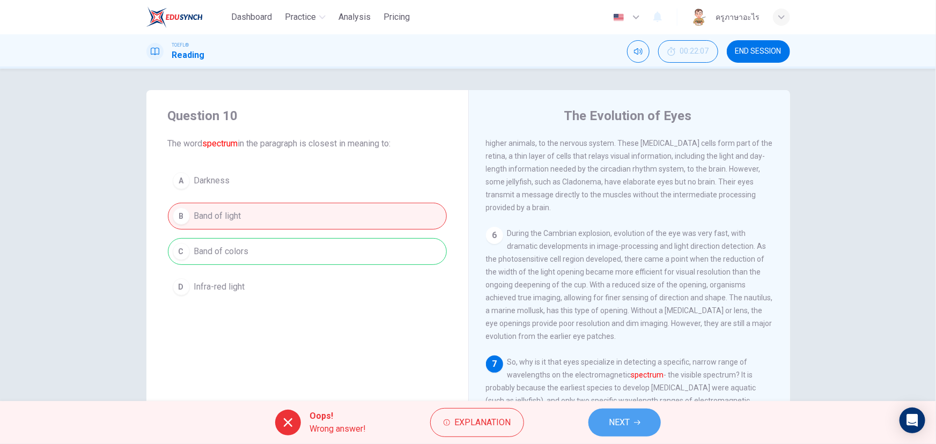
click at [646, 325] on button "NEXT" at bounding box center [624, 423] width 72 height 28
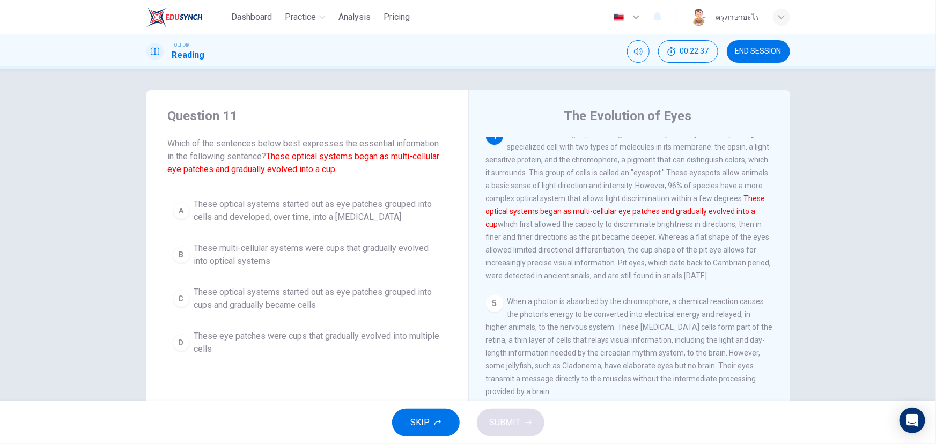
scroll to position [48, 0]
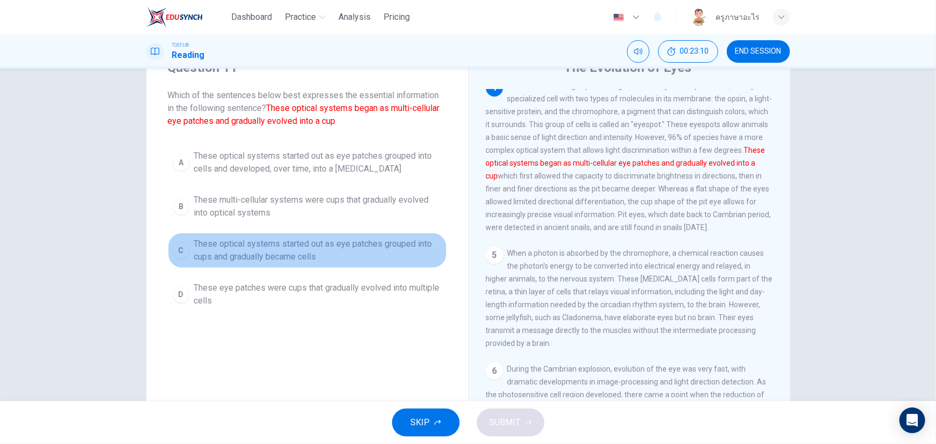
click at [190, 252] on button "C These optical systems started out as eye patches grouped into cups and gradua…" at bounding box center [307, 250] width 279 height 35
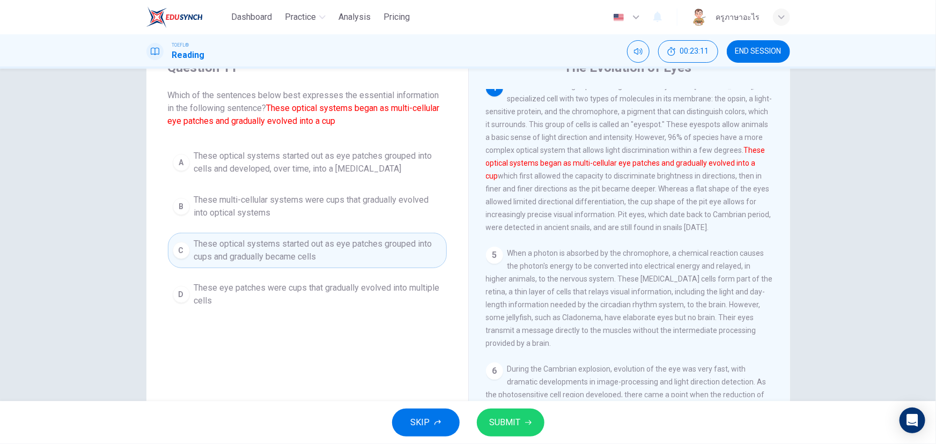
click at [507, 325] on span "SUBMIT" at bounding box center [505, 422] width 31 height 15
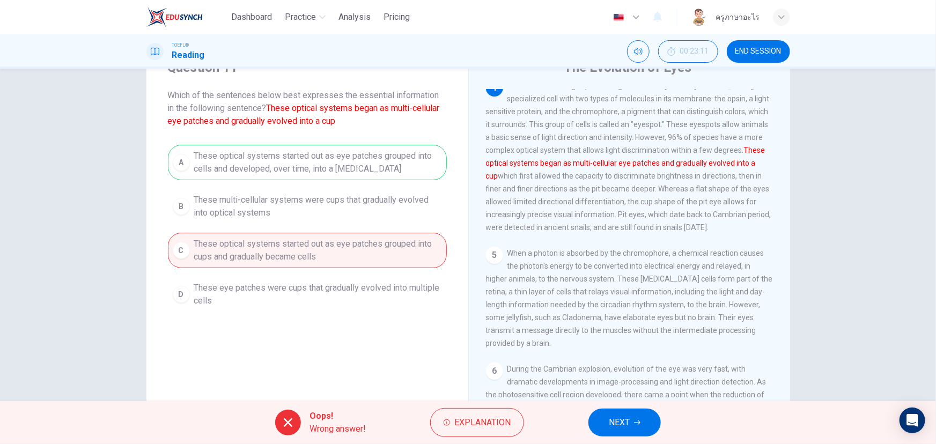
click at [643, 325] on button "NEXT" at bounding box center [624, 423] width 72 height 28
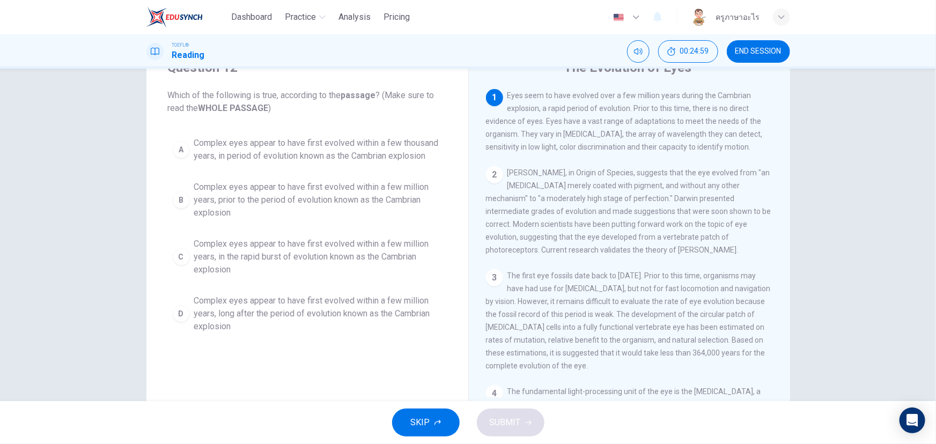
click at [183, 314] on div "D" at bounding box center [181, 313] width 17 height 17
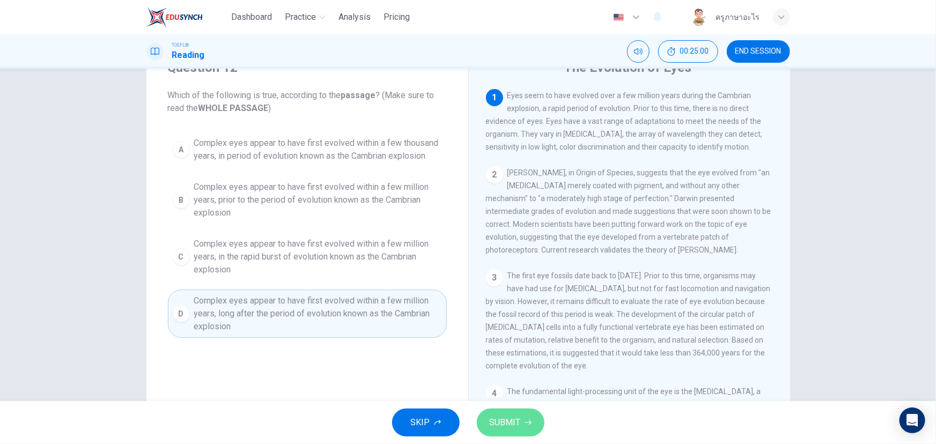
click at [515, 325] on span "SUBMIT" at bounding box center [505, 422] width 31 height 15
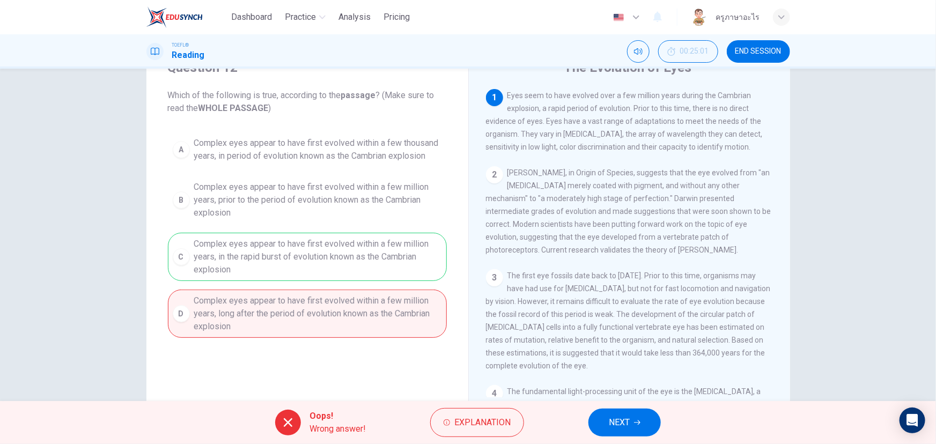
click at [627, 325] on span "NEXT" at bounding box center [619, 422] width 21 height 15
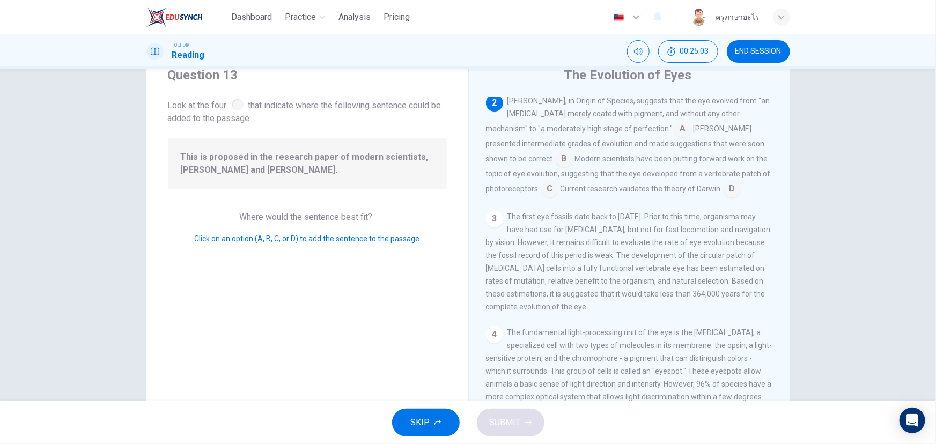
scroll to position [83, 0]
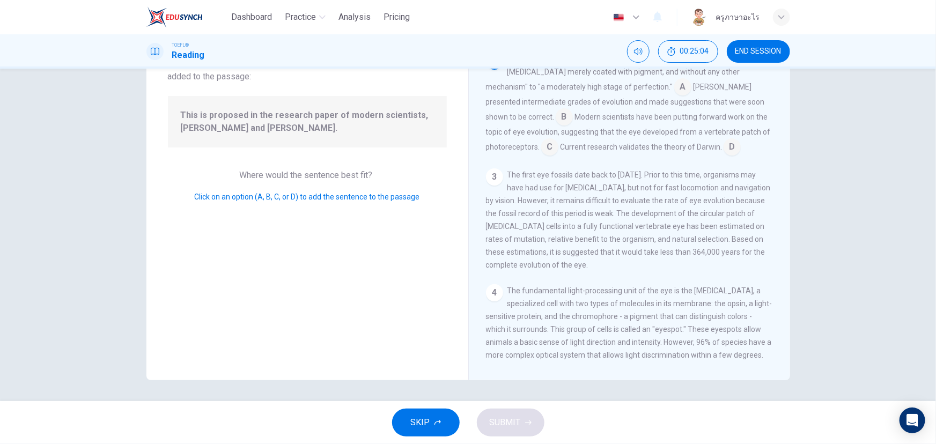
click at [492, 301] on div "4" at bounding box center [494, 292] width 17 height 17
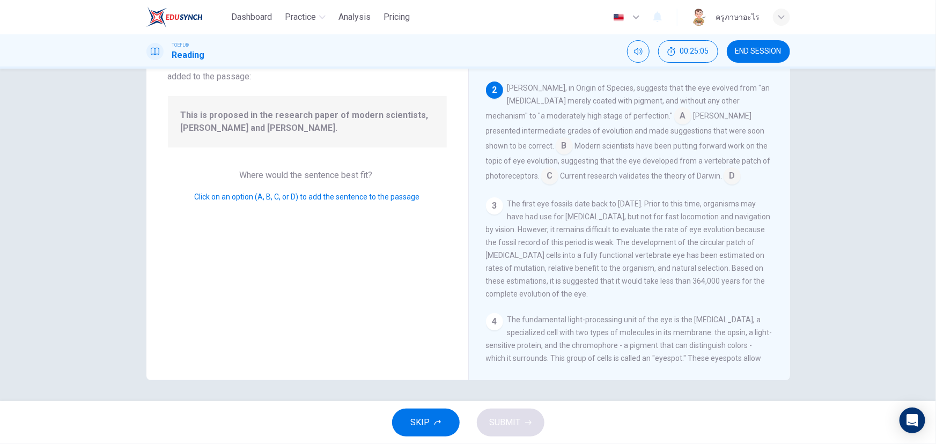
scroll to position [0, 0]
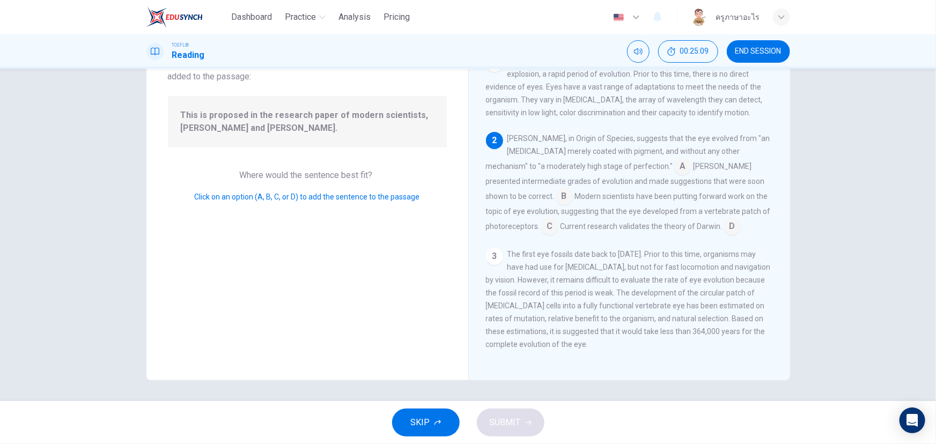
click at [573, 193] on input at bounding box center [564, 197] width 17 height 17
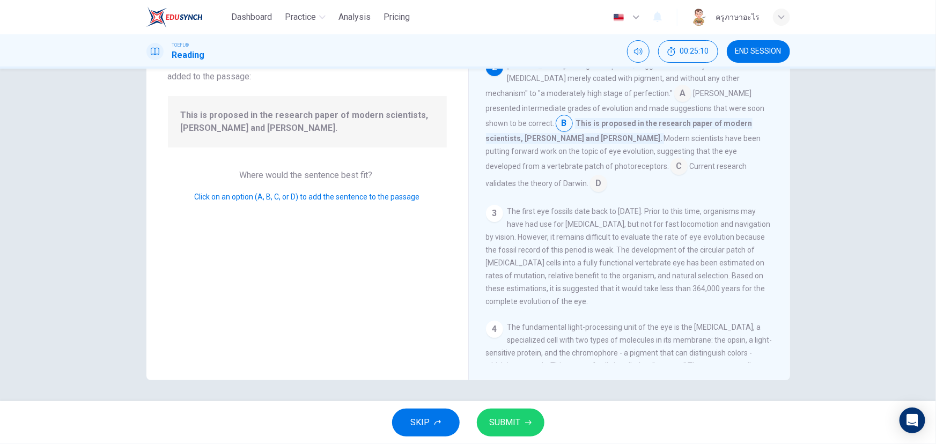
scroll to position [146, 0]
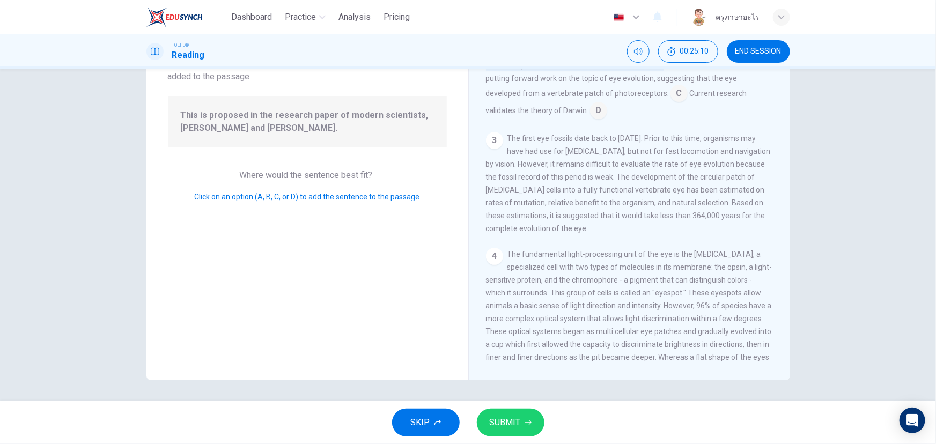
click at [511, 325] on span "SUBMIT" at bounding box center [505, 422] width 31 height 15
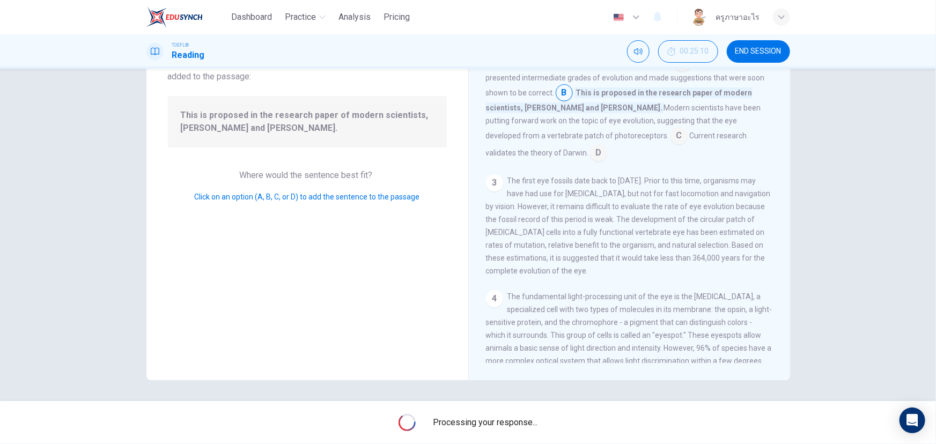
scroll to position [48, 0]
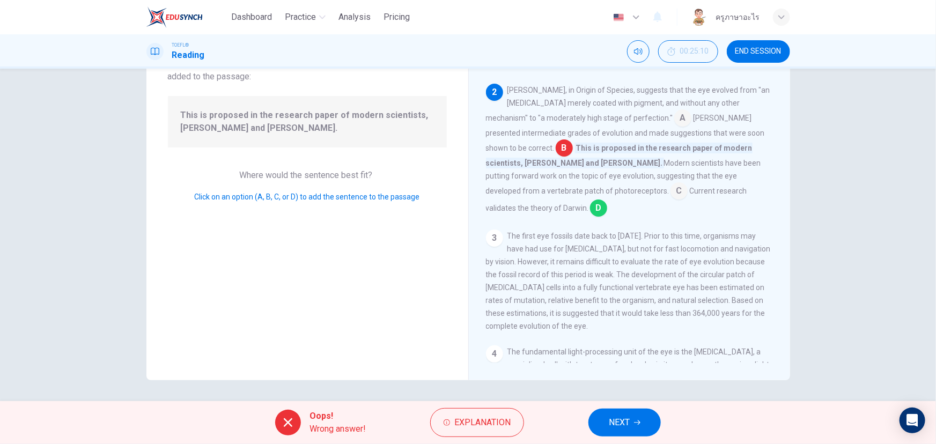
click at [602, 325] on button "NEXT" at bounding box center [624, 423] width 72 height 28
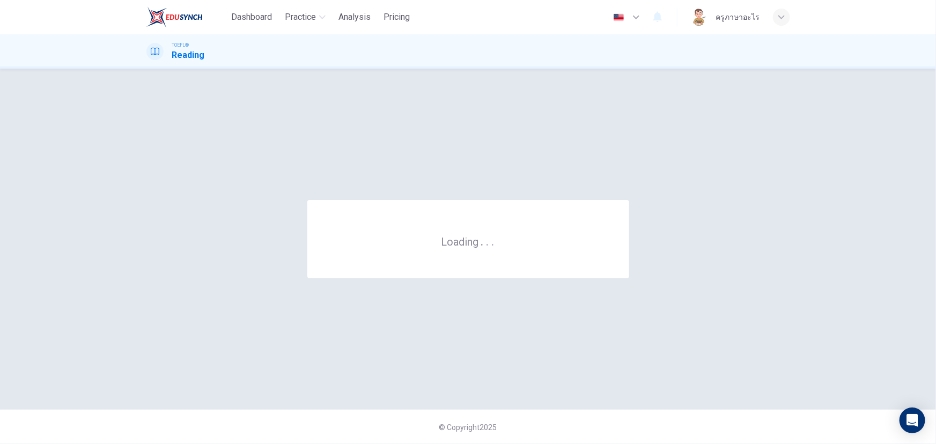
scroll to position [0, 0]
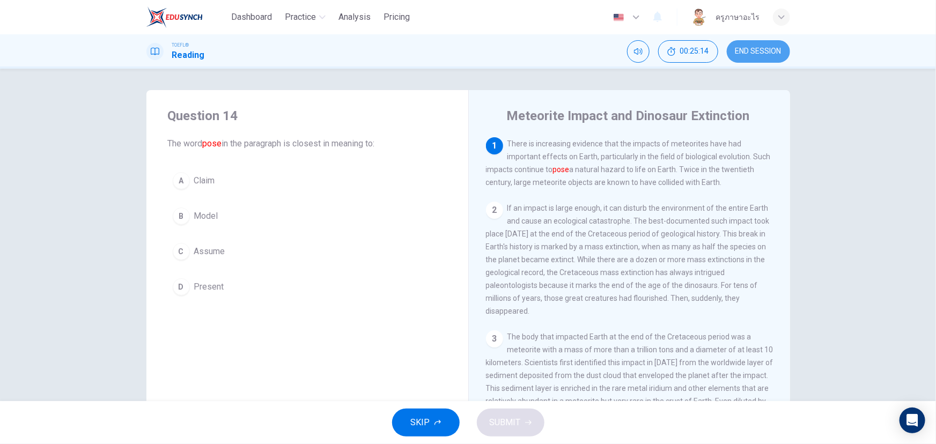
click at [686, 48] on span "END SESSION" at bounding box center [758, 51] width 46 height 9
